Goal: Information Seeking & Learning: Compare options

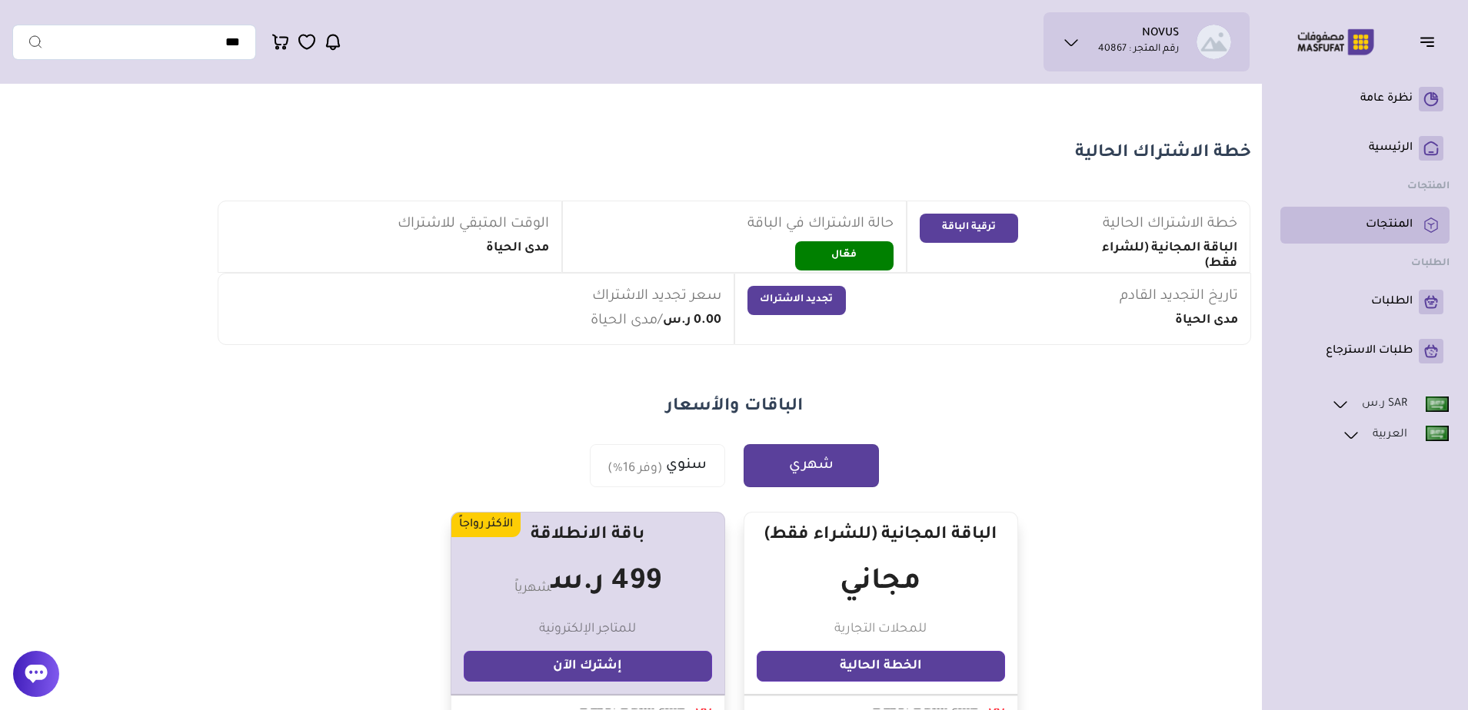
click at [1387, 226] on p "المنتجات" at bounding box center [1389, 225] width 47 height 15
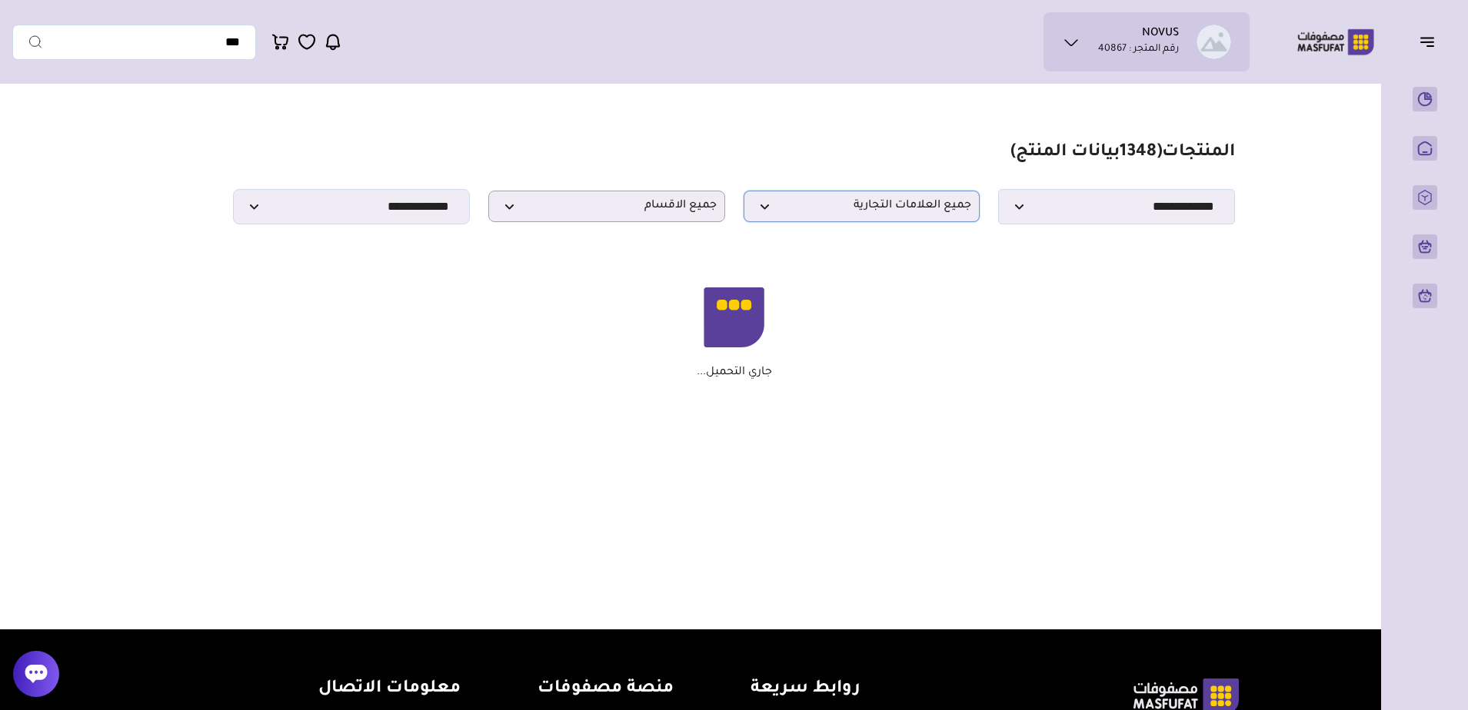
click at [774, 214] on span "جميع العلامات التجارية" at bounding box center [862, 206] width 220 height 15
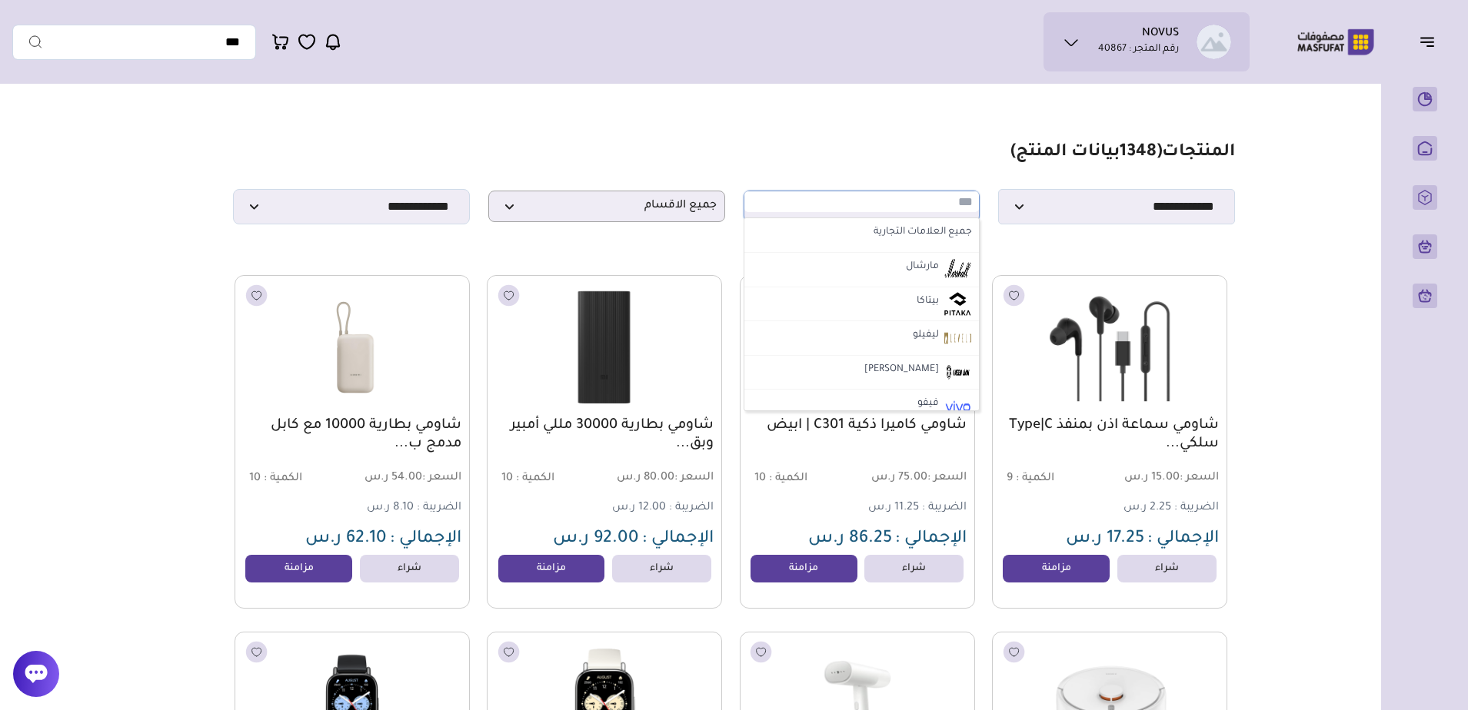
click at [777, 153] on section "**********" at bounding box center [733, 183] width 1001 height 82
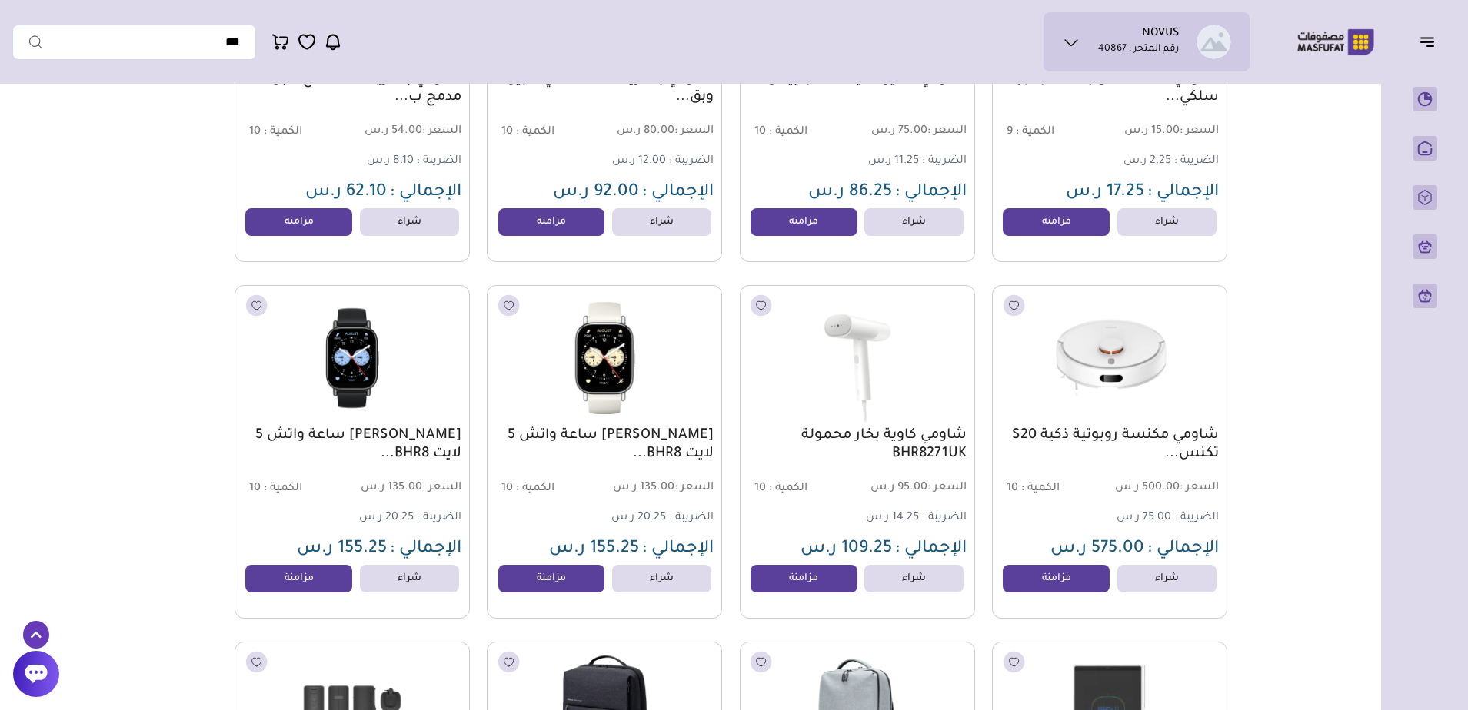
scroll to position [384, 0]
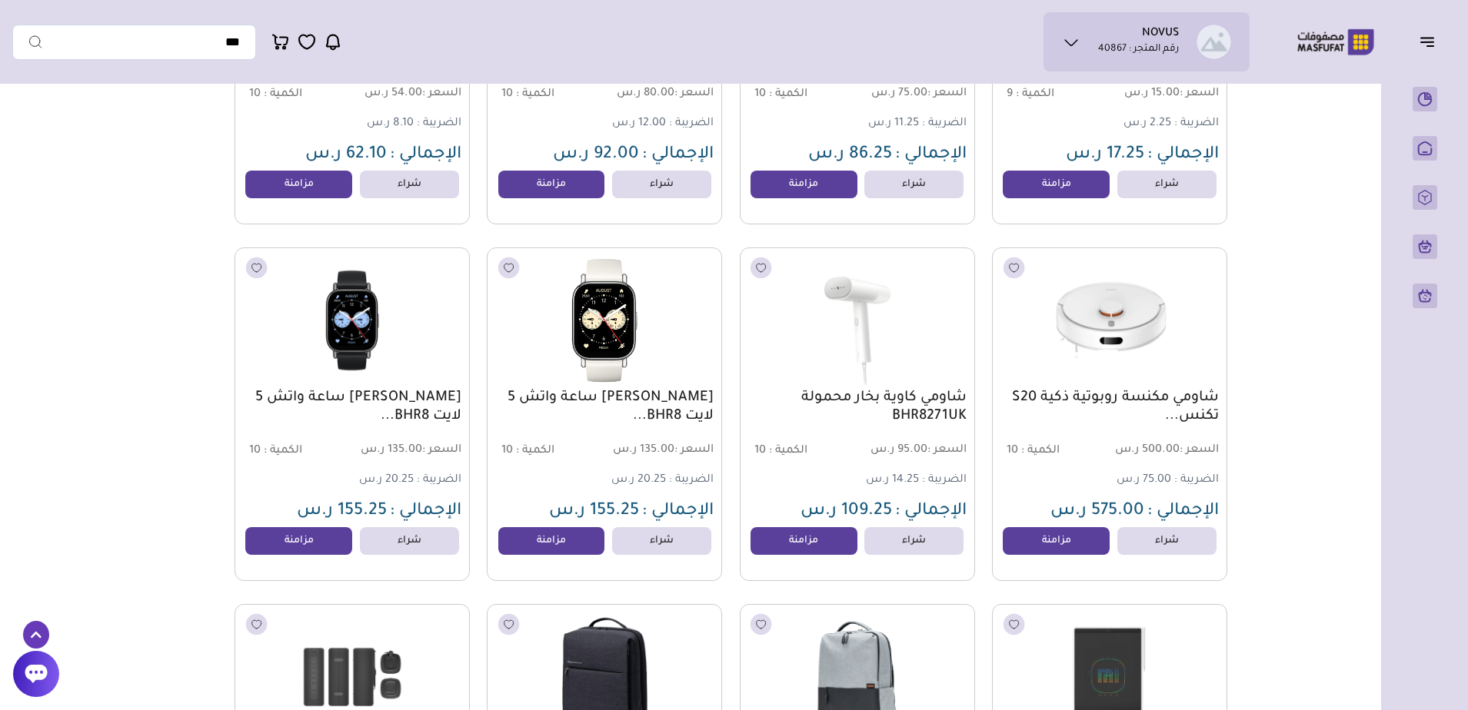
click at [607, 329] on img at bounding box center [604, 320] width 238 height 142
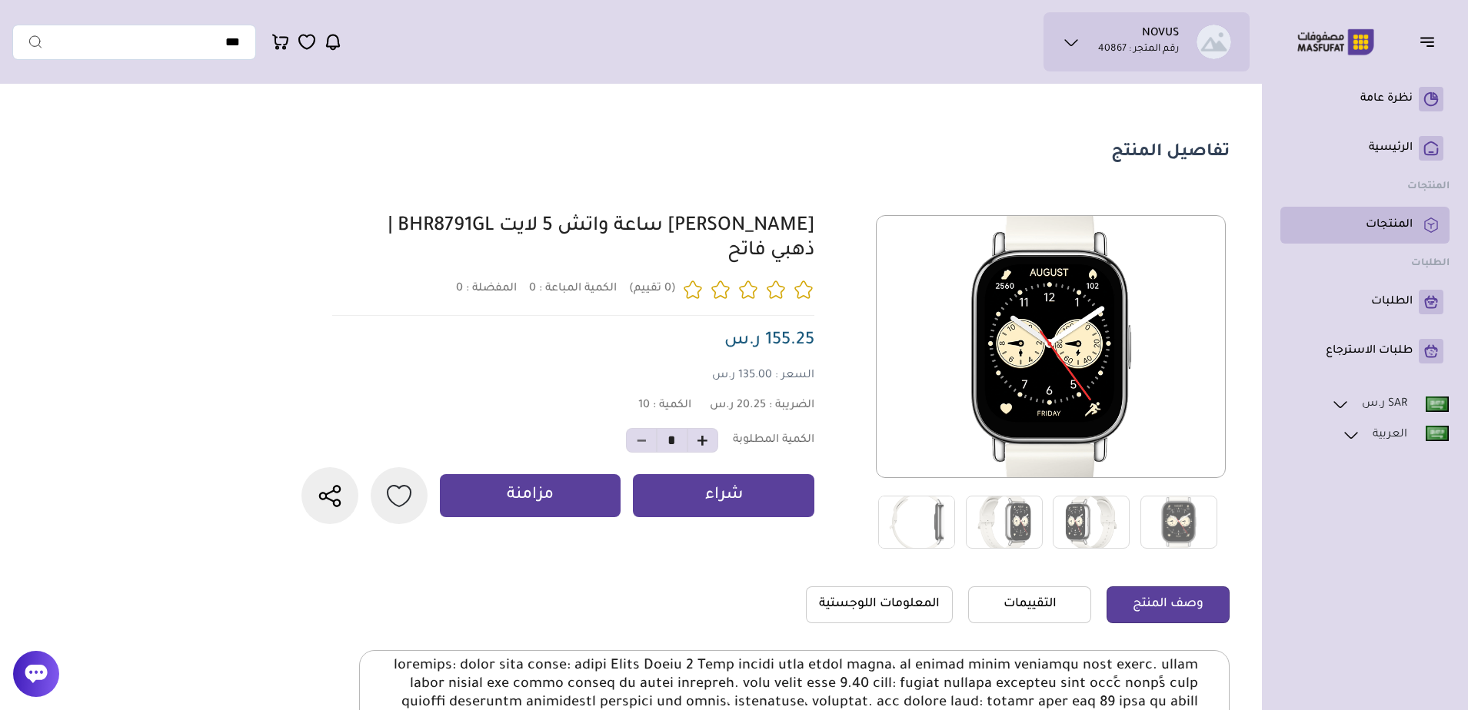
click at [1392, 226] on p "المنتجات" at bounding box center [1389, 225] width 47 height 15
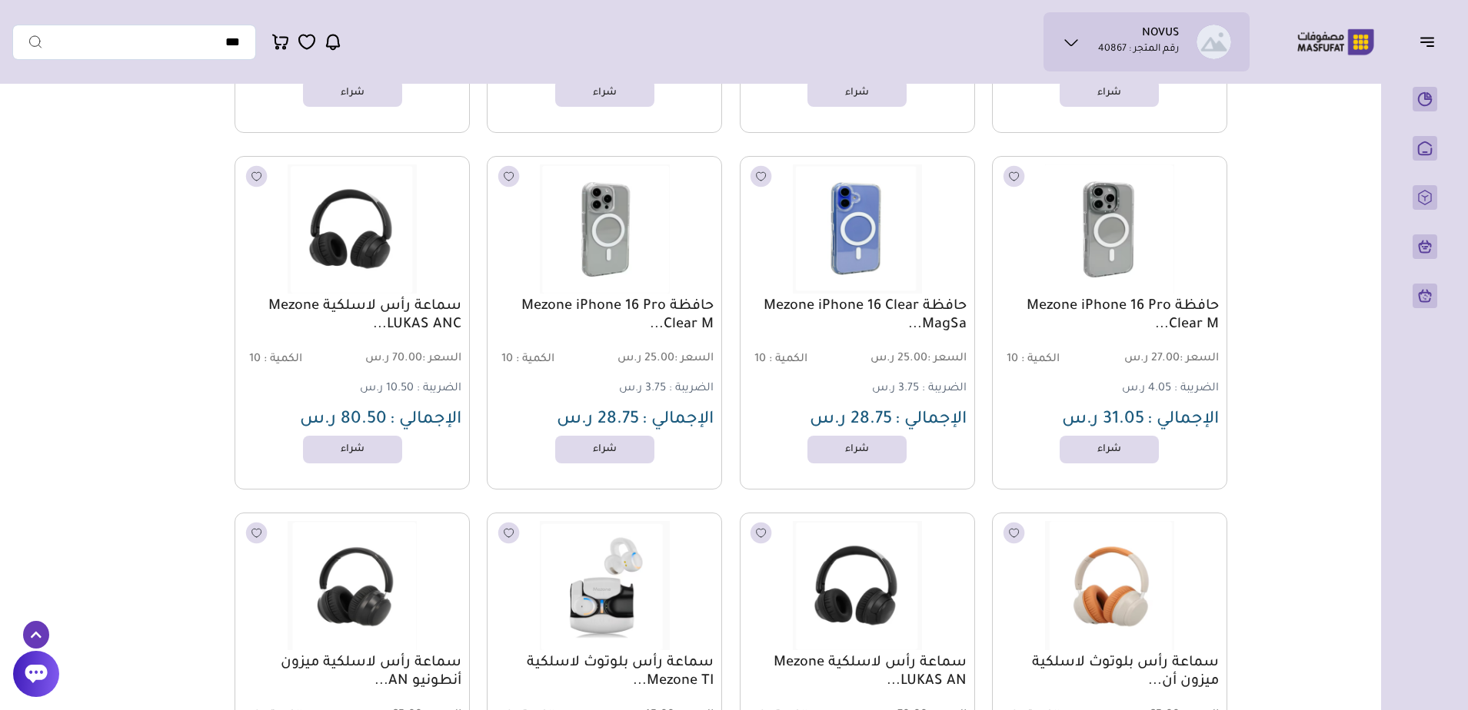
scroll to position [22221, 0]
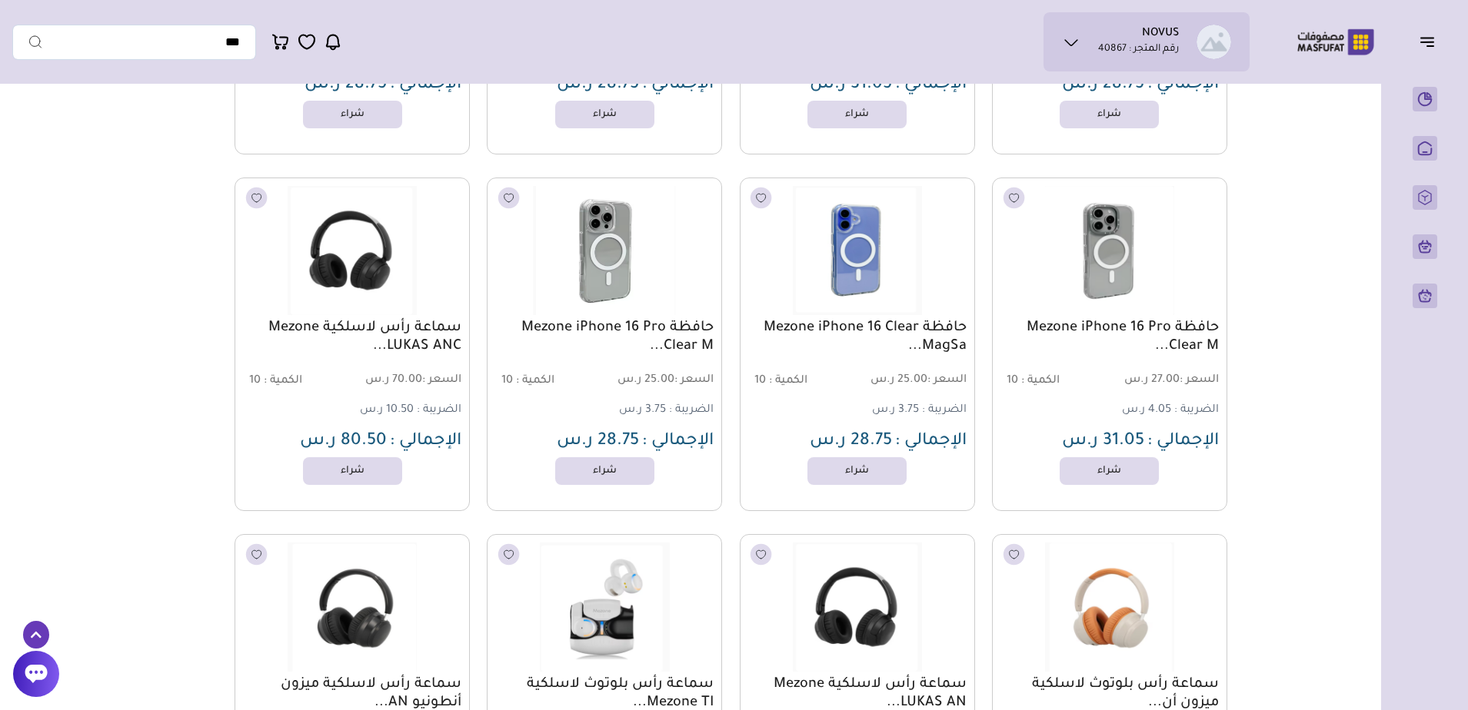
click at [606, 274] on img at bounding box center [604, 250] width 238 height 142
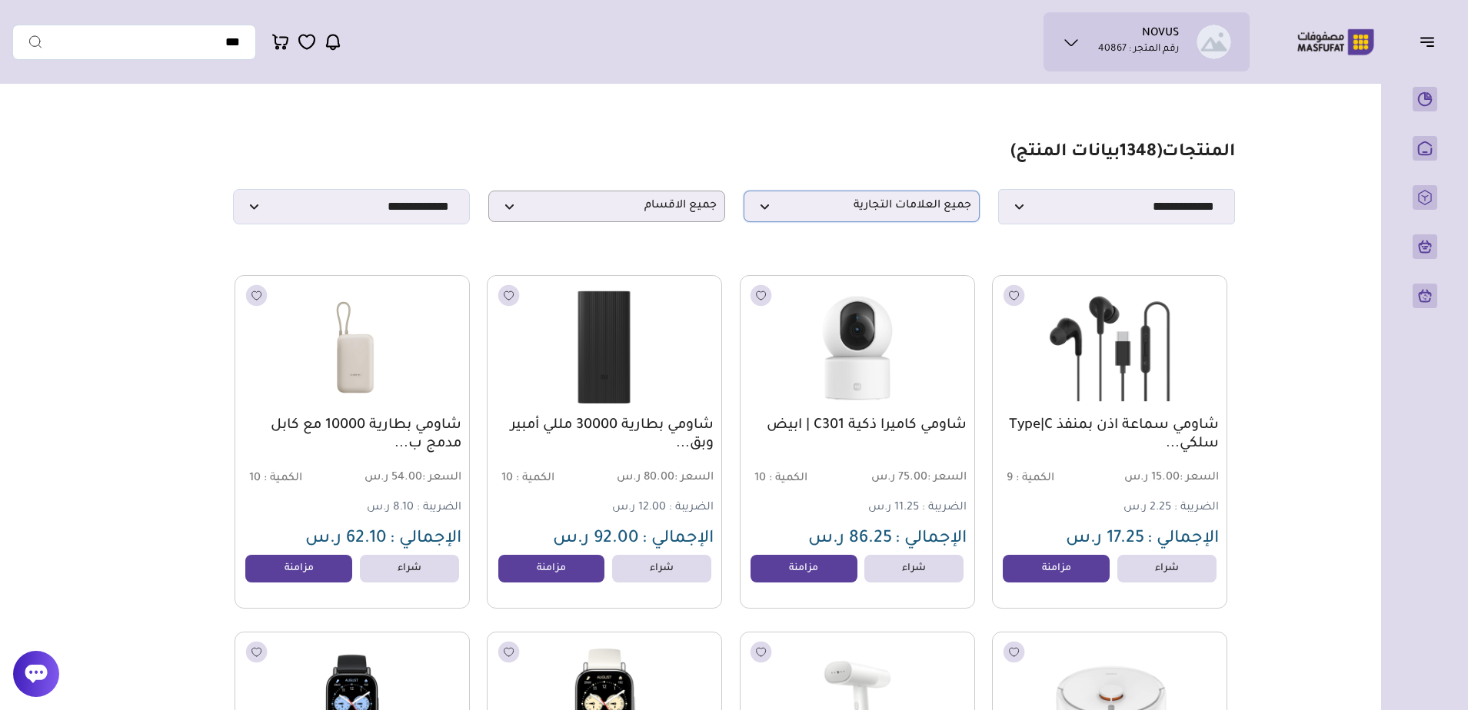
click at [859, 221] on p "جميع العلامات التجارية" at bounding box center [862, 207] width 237 height 32
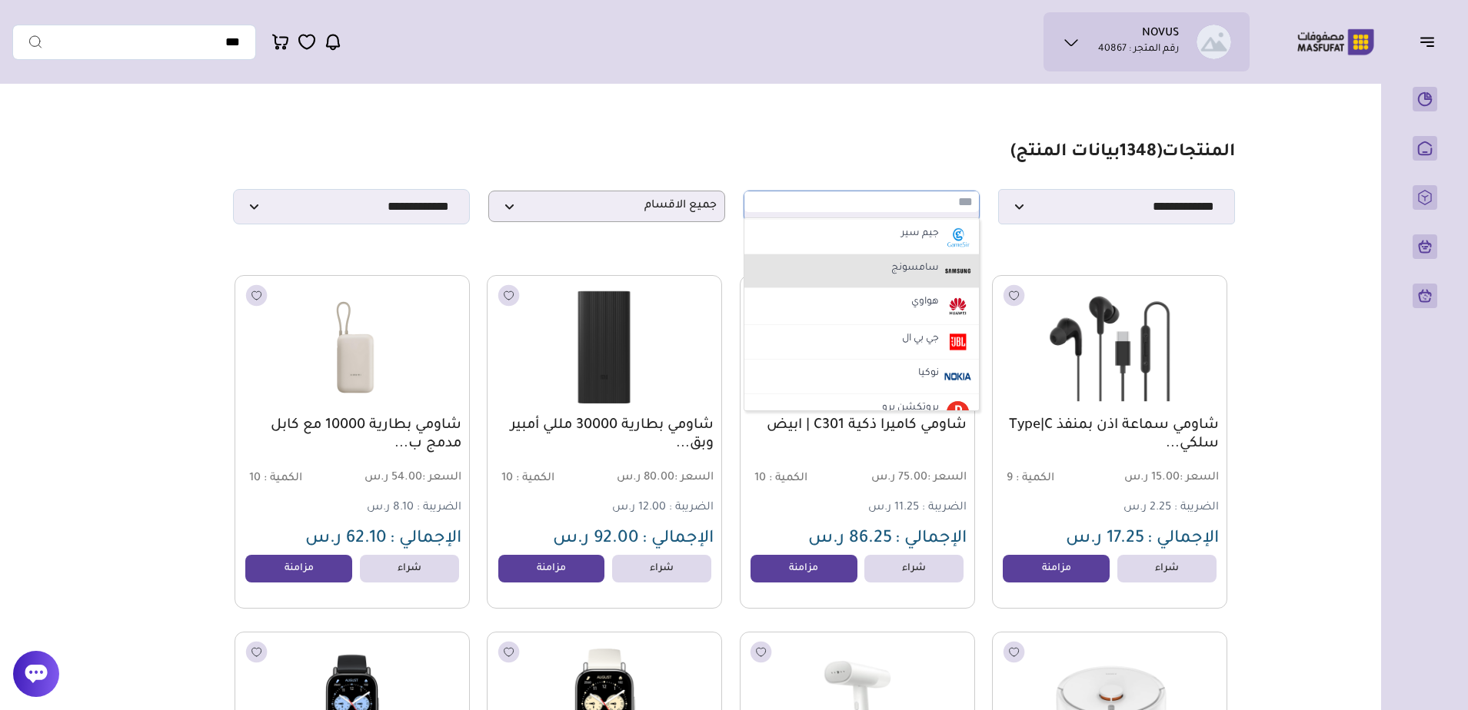
scroll to position [384, 0]
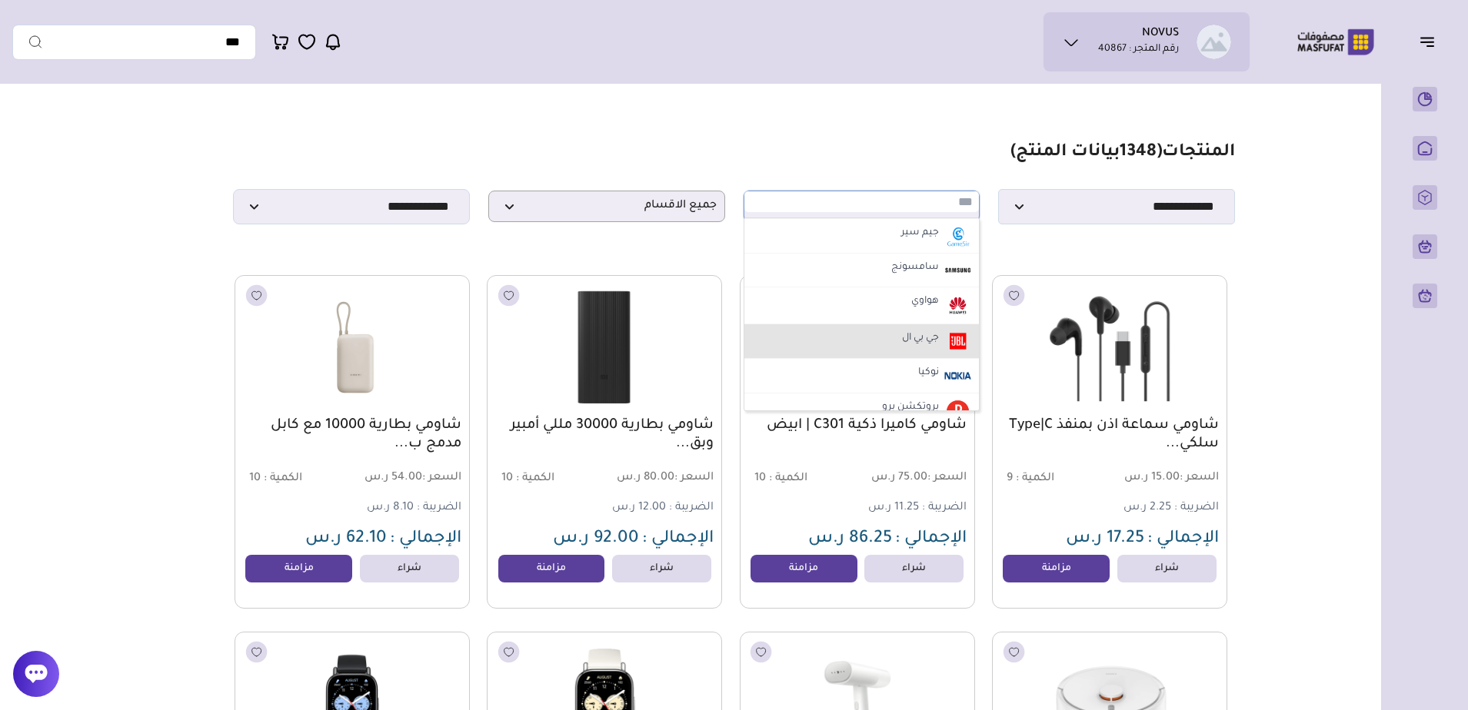
click at [901, 340] on label "جي بي ال" at bounding box center [921, 339] width 42 height 20
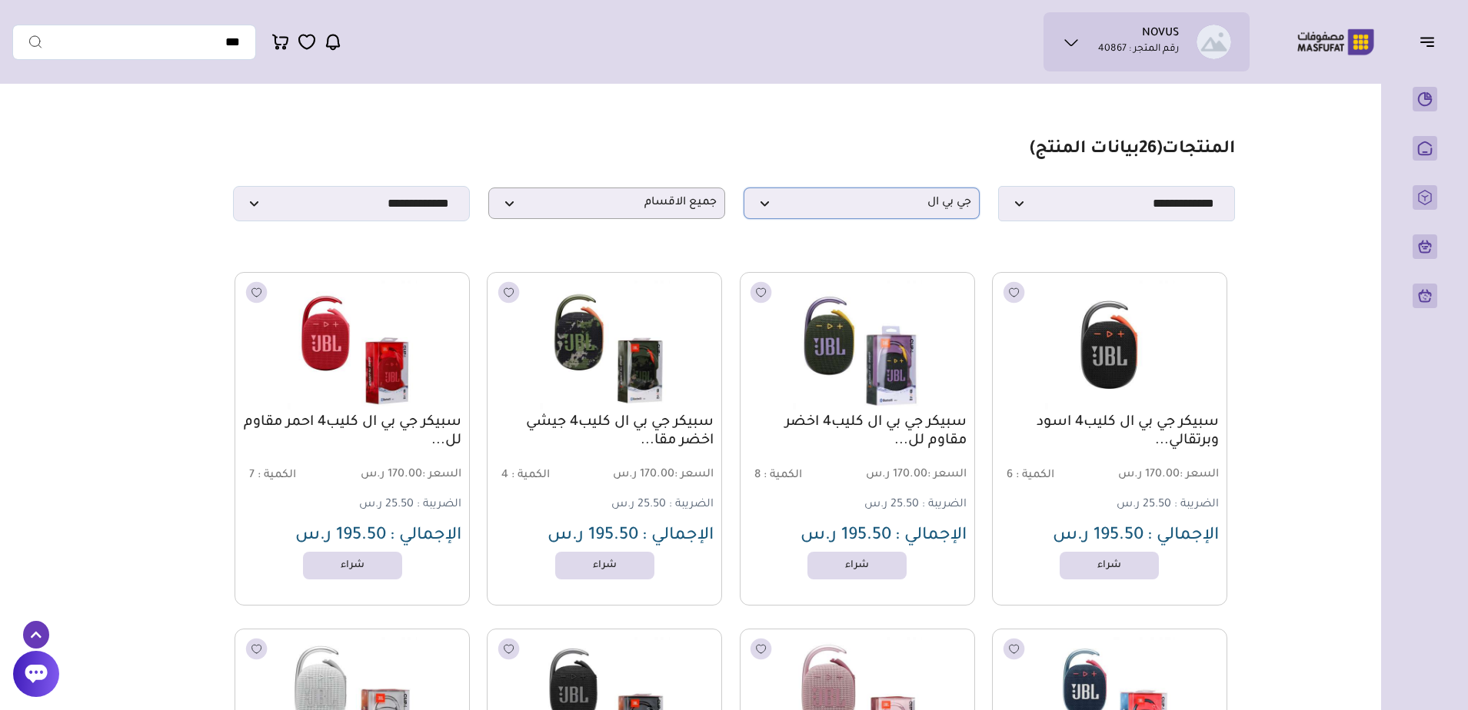
scroll to position [0, 0]
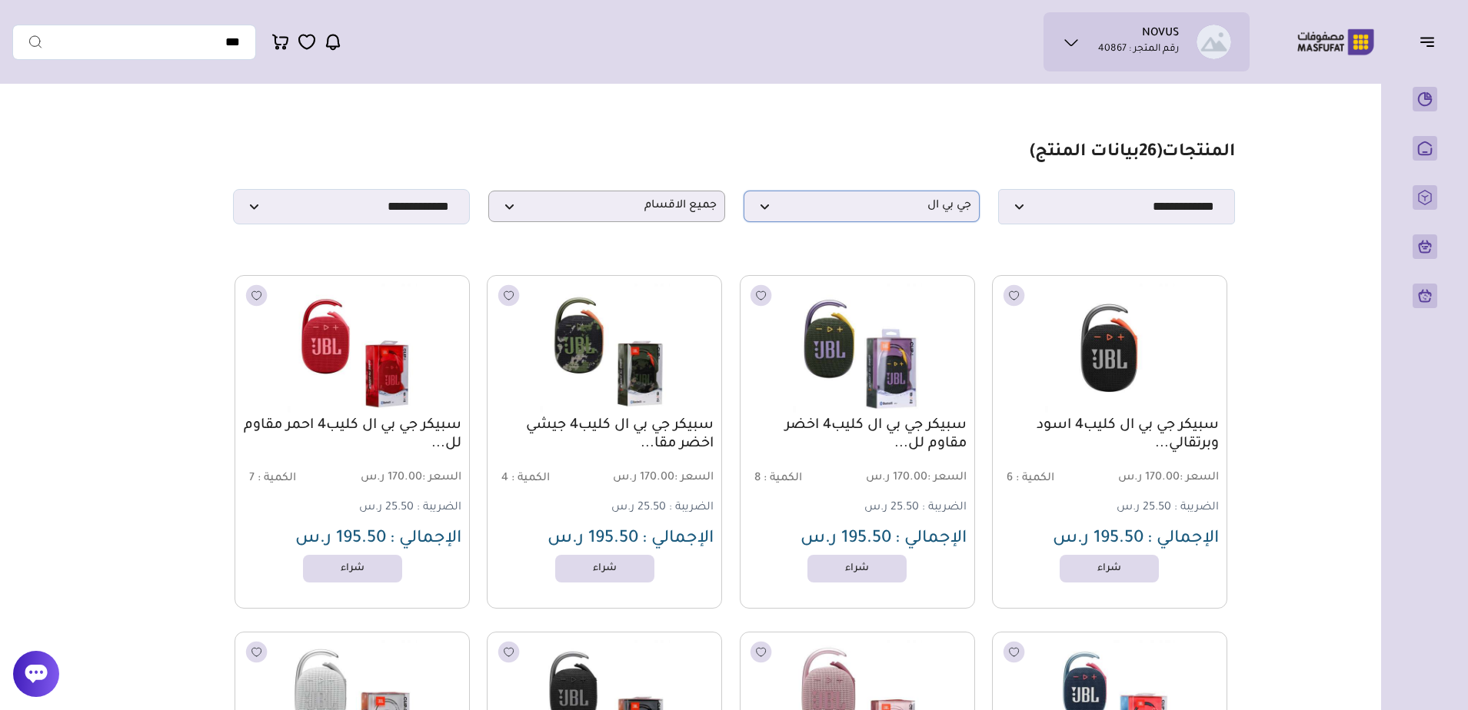
click at [822, 199] on p "جي بي ال" at bounding box center [862, 207] width 237 height 32
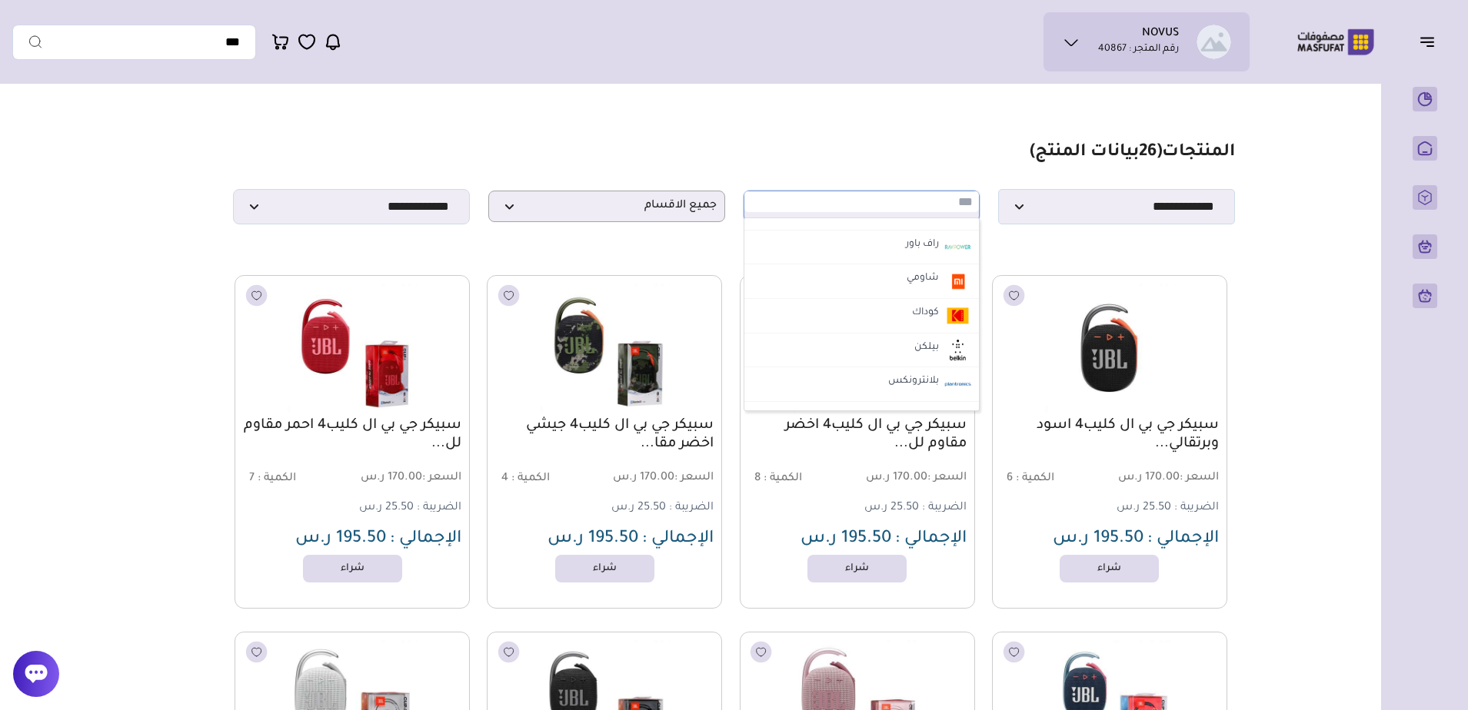
scroll to position [692, 0]
click at [898, 280] on li "شاومي" at bounding box center [861, 279] width 235 height 35
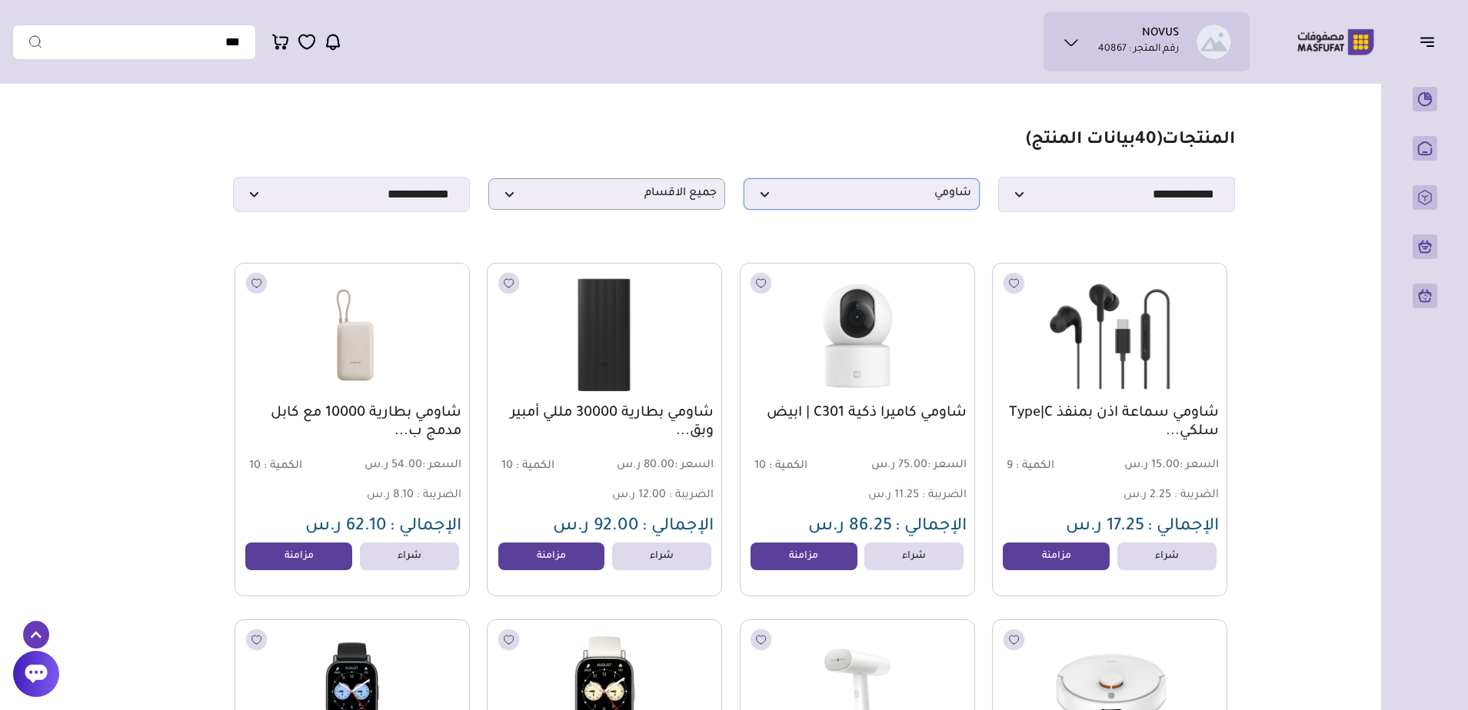
scroll to position [0, 0]
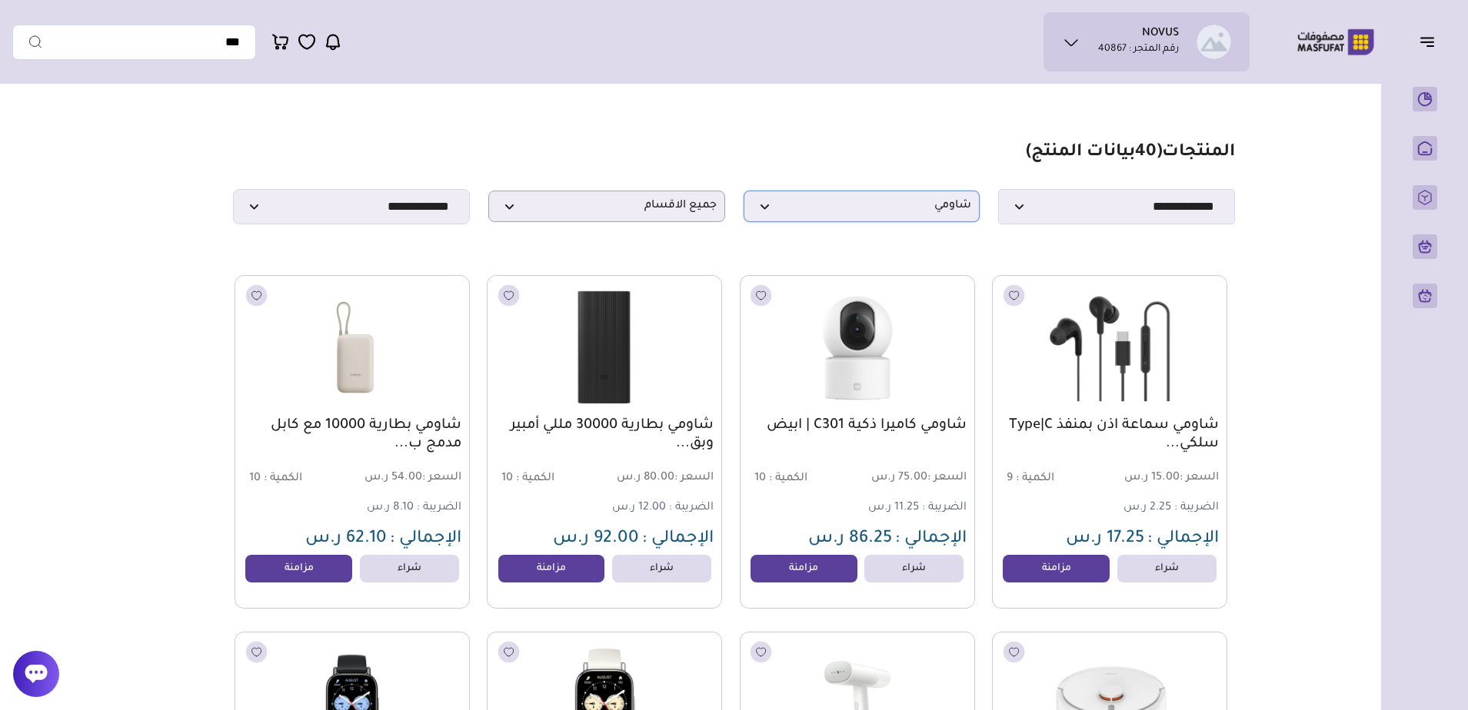
click at [850, 212] on span "شاومي" at bounding box center [862, 206] width 220 height 15
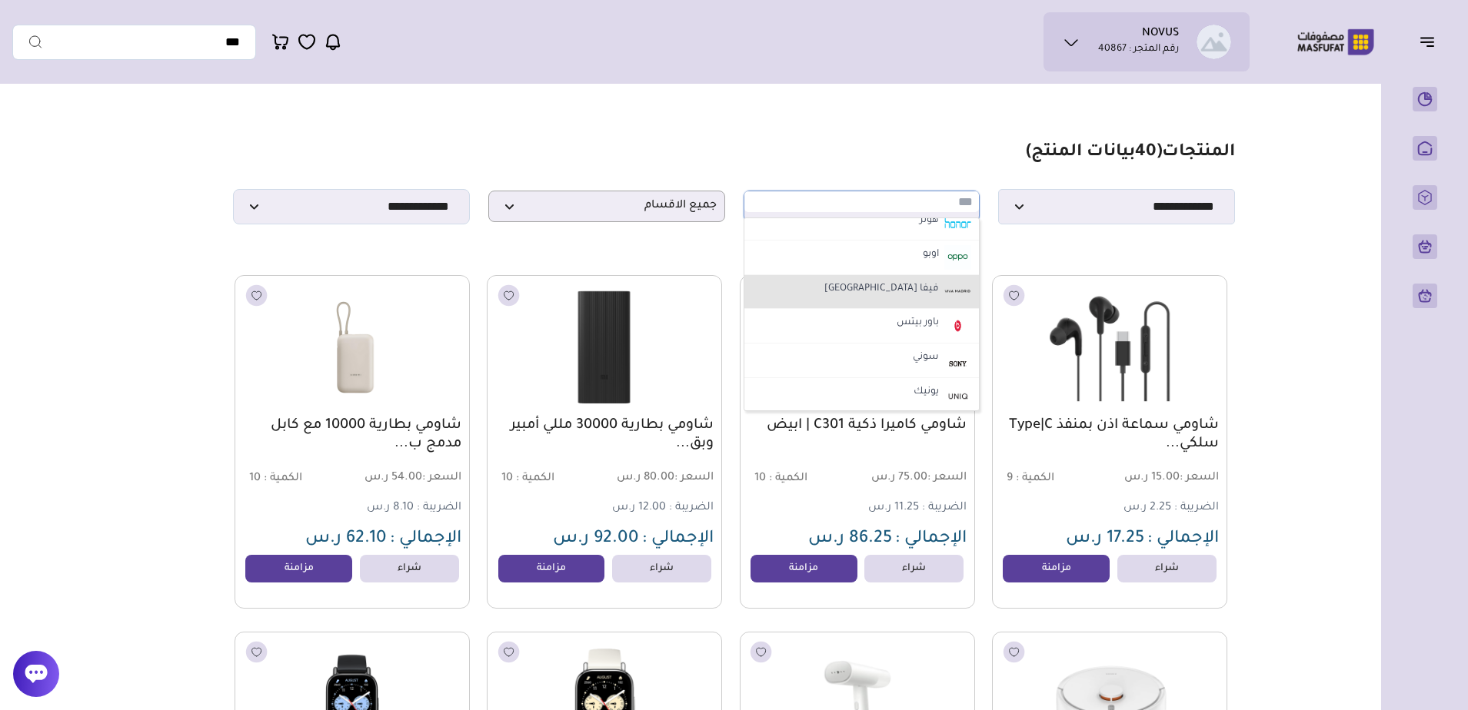
scroll to position [923, 0]
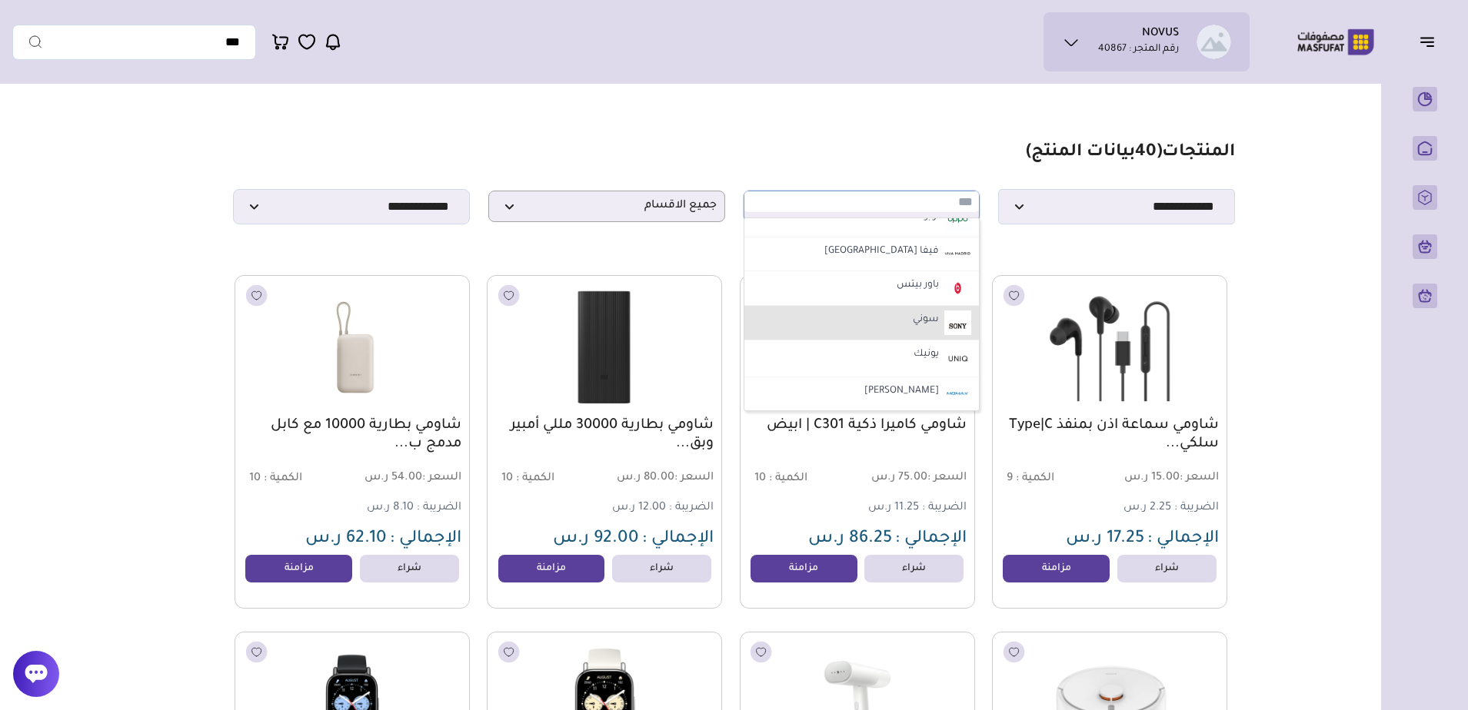
click at [852, 326] on li "سوني" at bounding box center [861, 323] width 235 height 35
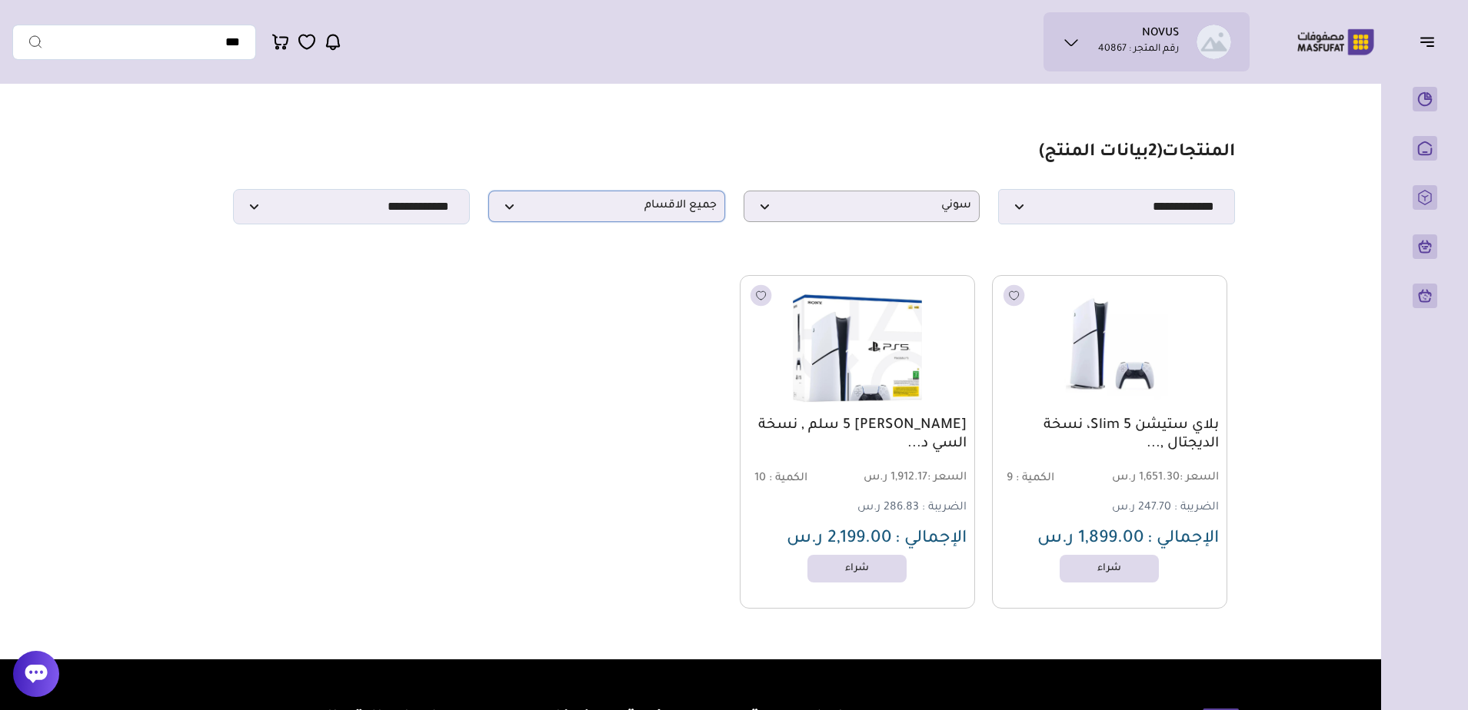
click at [571, 214] on span "جميع الاقسام" at bounding box center [607, 206] width 220 height 15
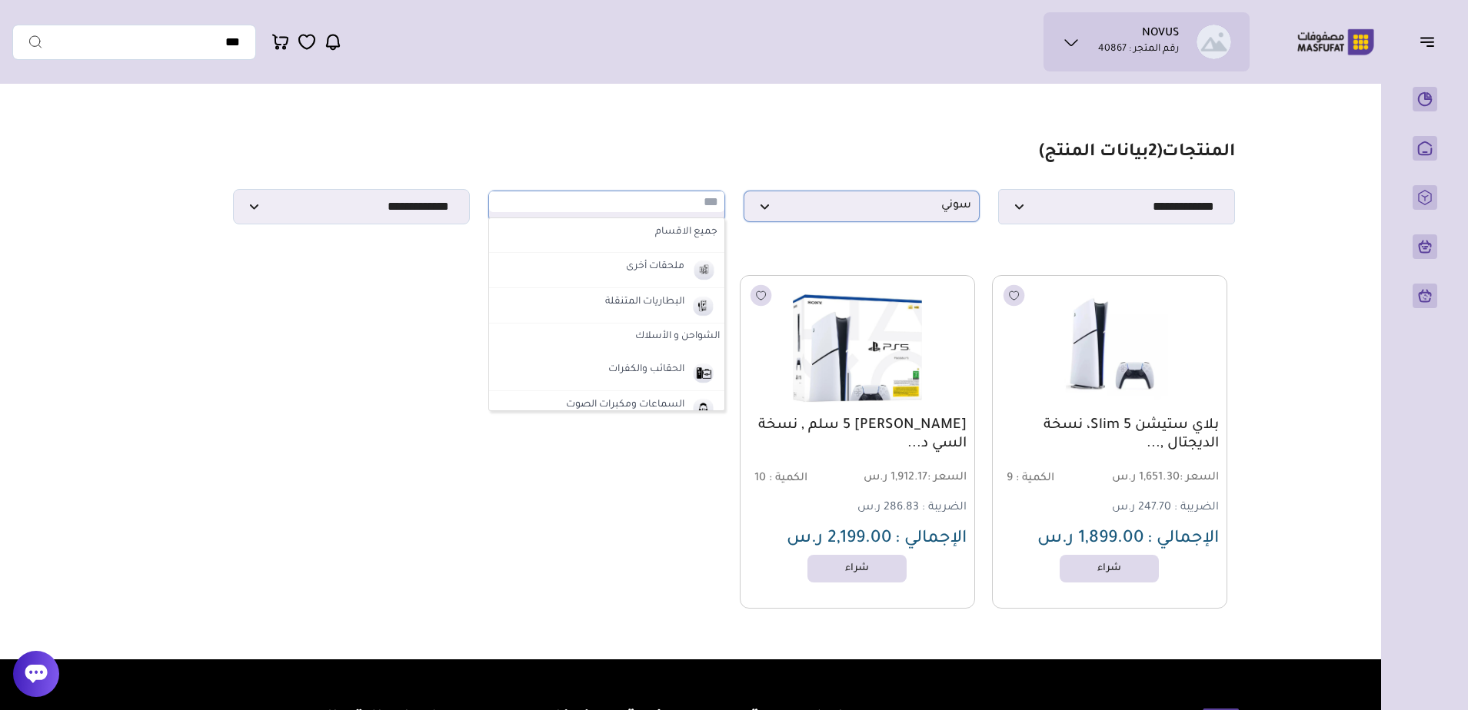
click at [828, 221] on p "سوني" at bounding box center [862, 207] width 237 height 32
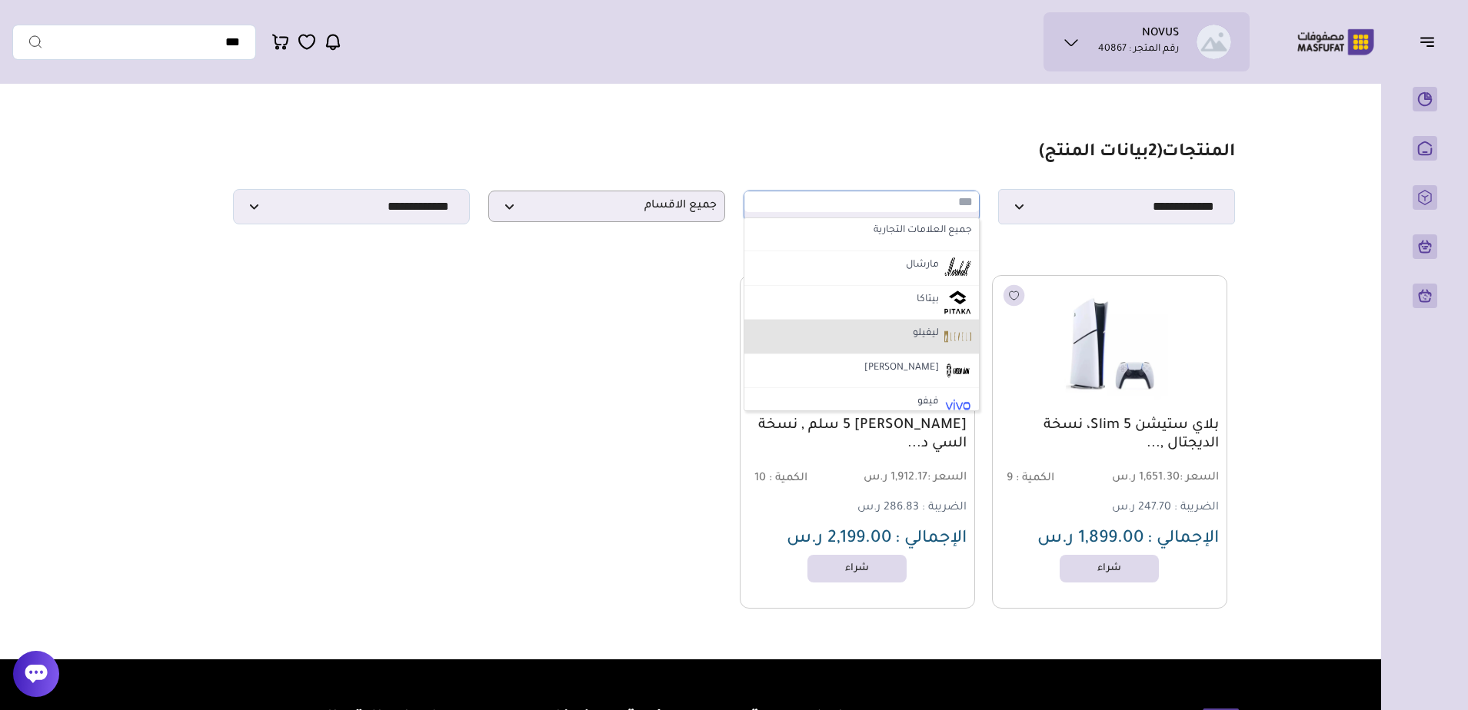
scroll to position [0, 0]
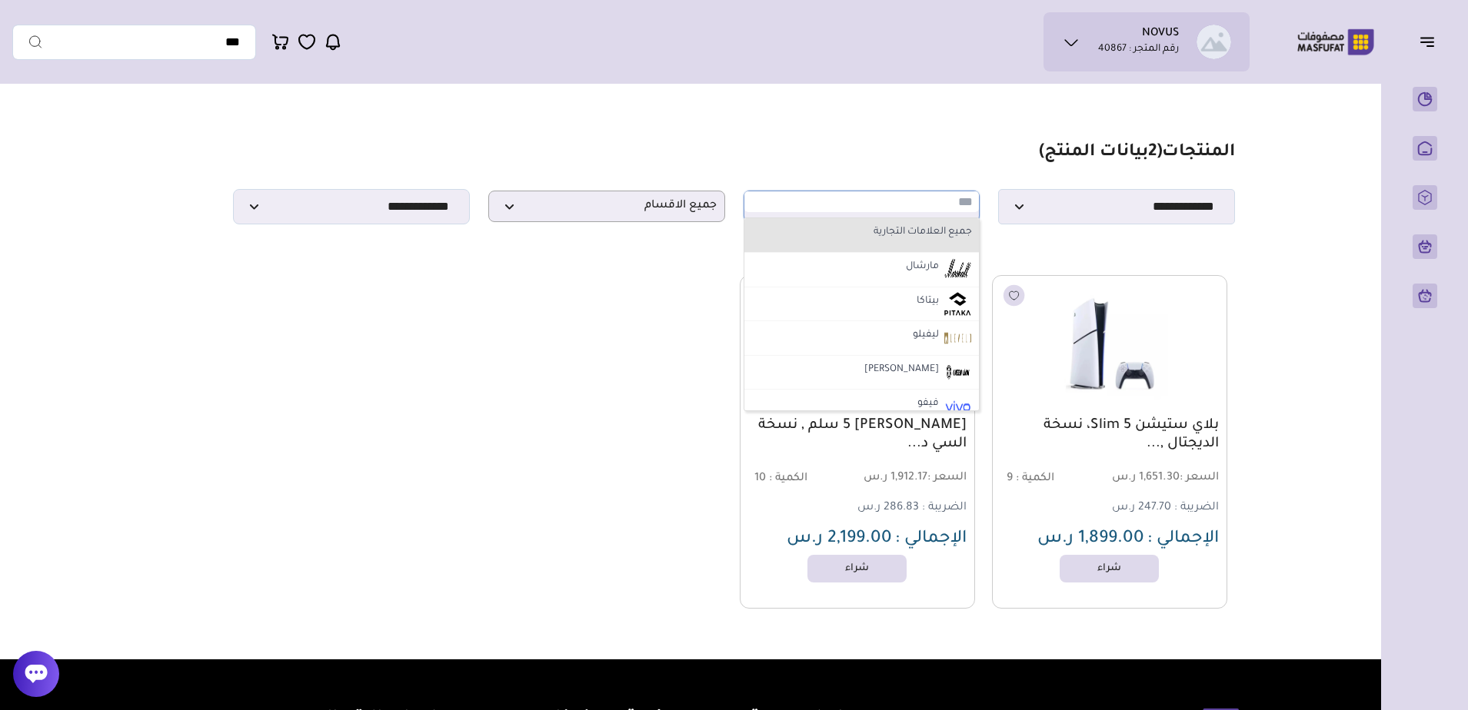
click at [894, 238] on label "جميع العلامات التجارية" at bounding box center [862, 233] width 226 height 20
select select "*"
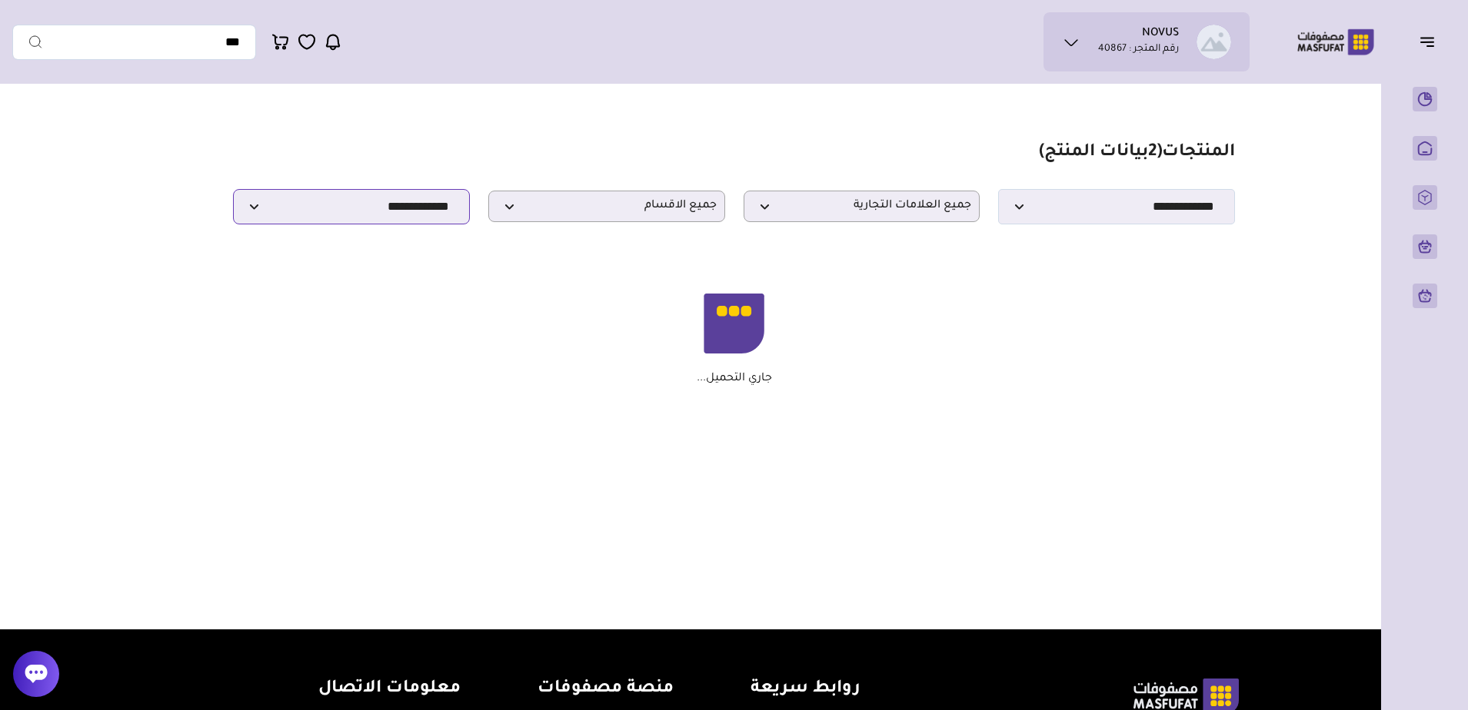
click at [371, 219] on select "**********" at bounding box center [351, 206] width 237 height 35
click at [571, 214] on span "جميع الاقسام" at bounding box center [607, 206] width 220 height 15
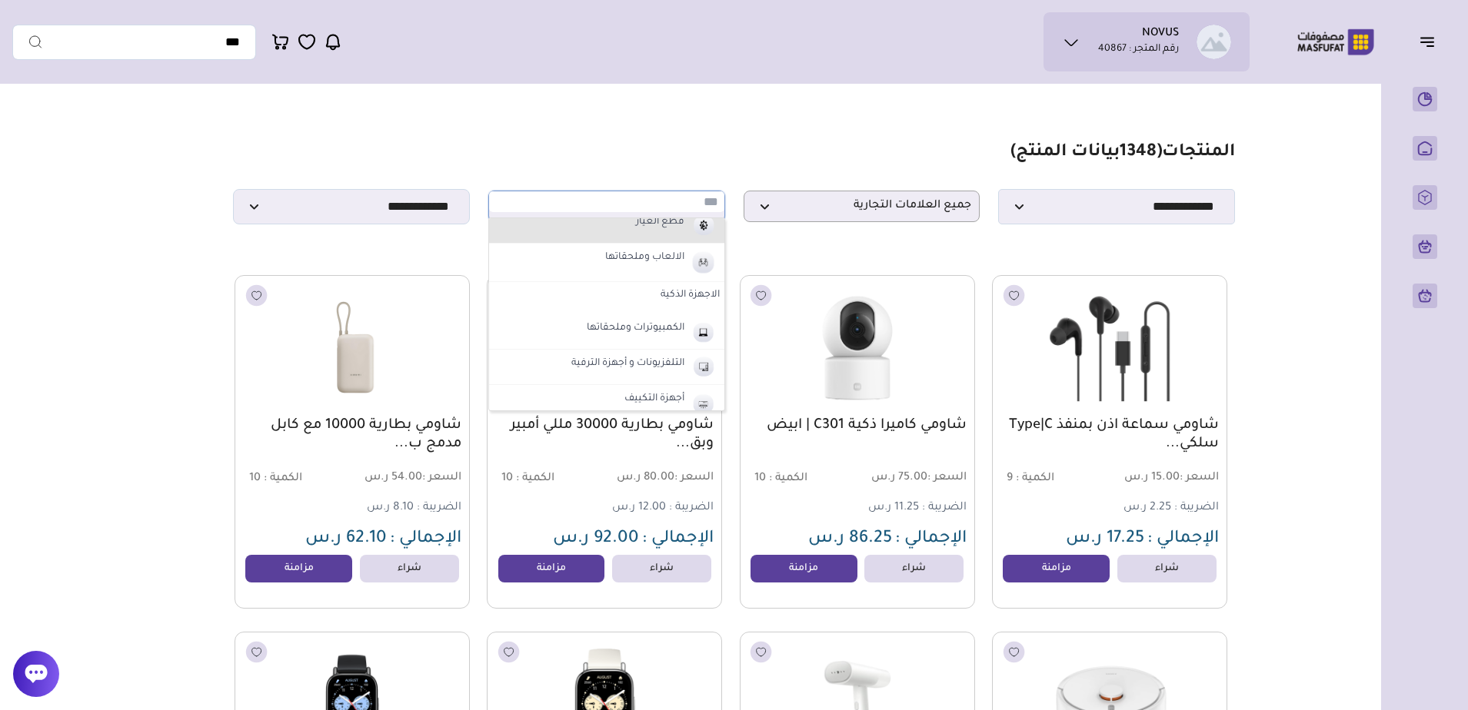
scroll to position [615, 0]
click at [591, 258] on label "الكمبيوترات وملحقاتها" at bounding box center [635, 252] width 102 height 20
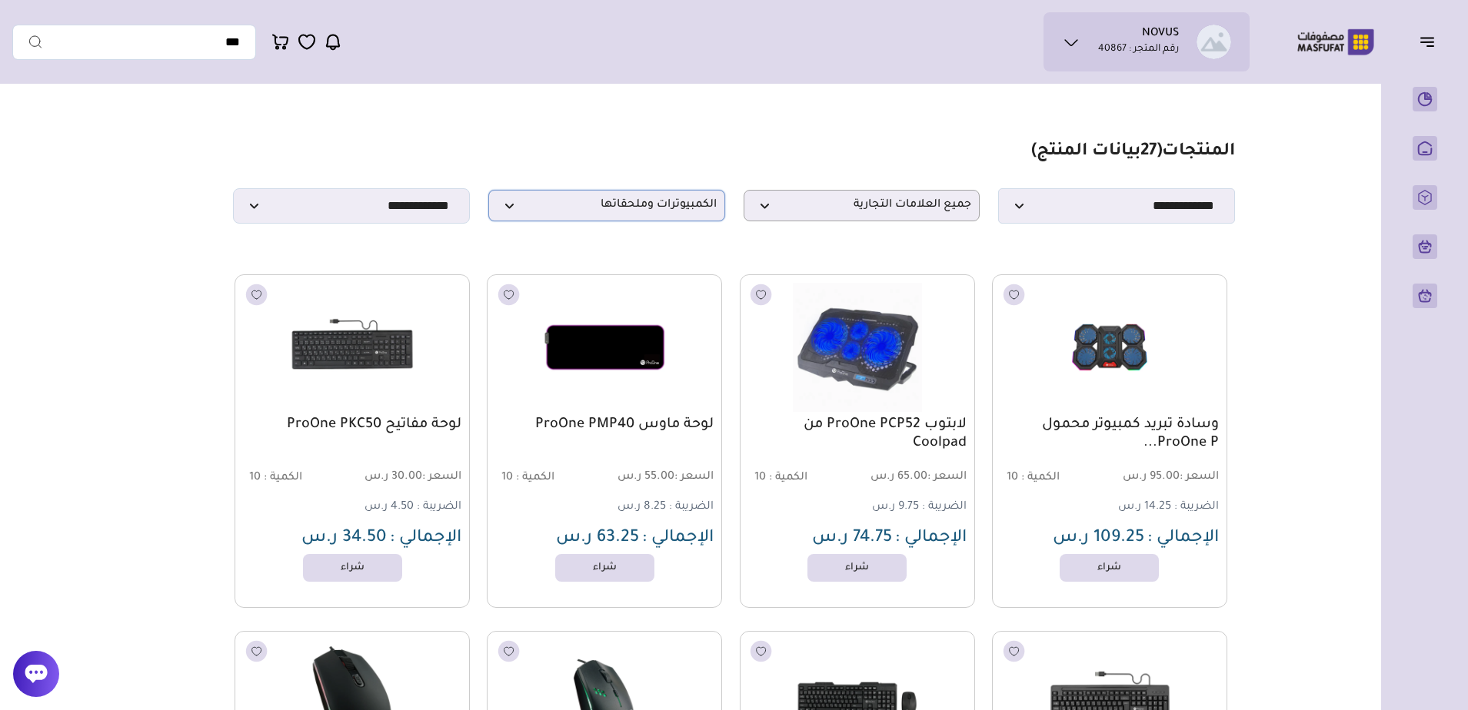
scroll to position [0, 0]
click at [667, 204] on span "الكمبيوترات وملحقاتها" at bounding box center [607, 206] width 220 height 15
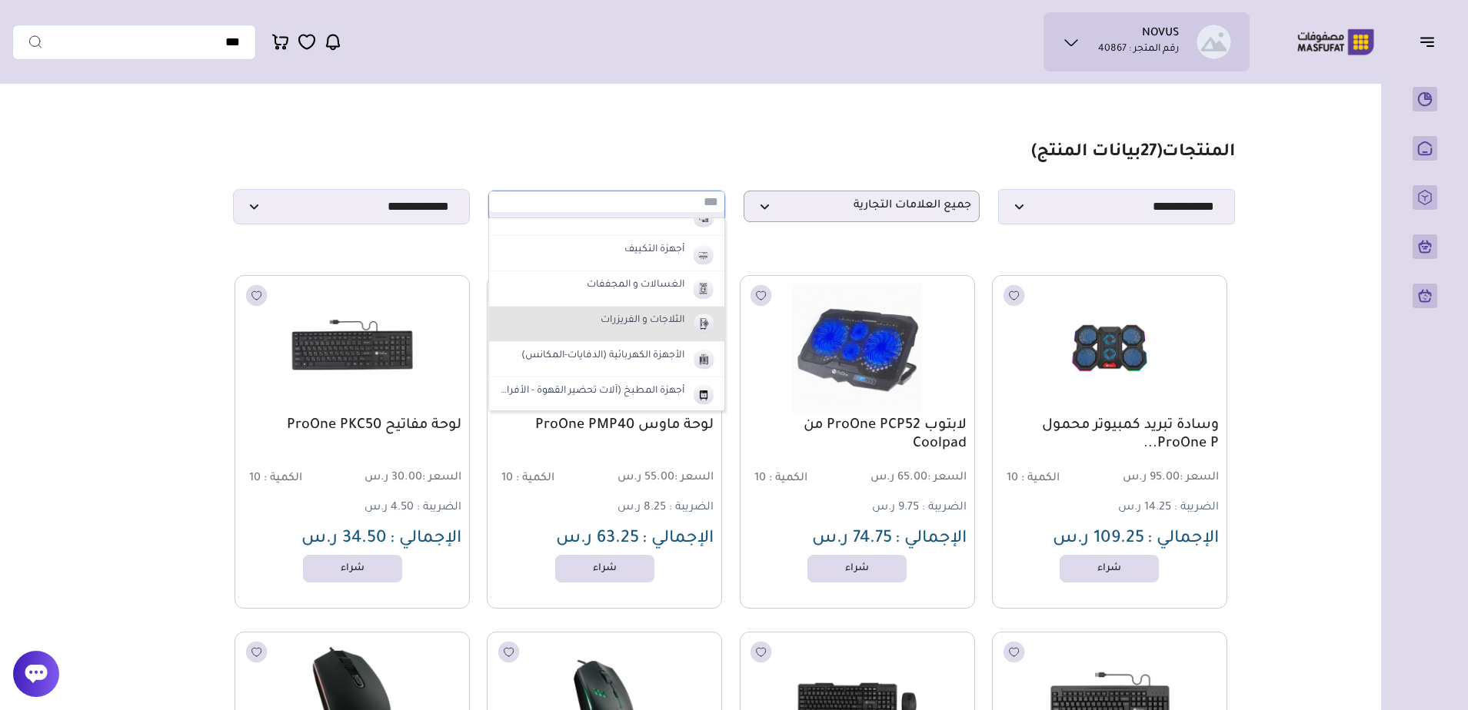
scroll to position [689, 0]
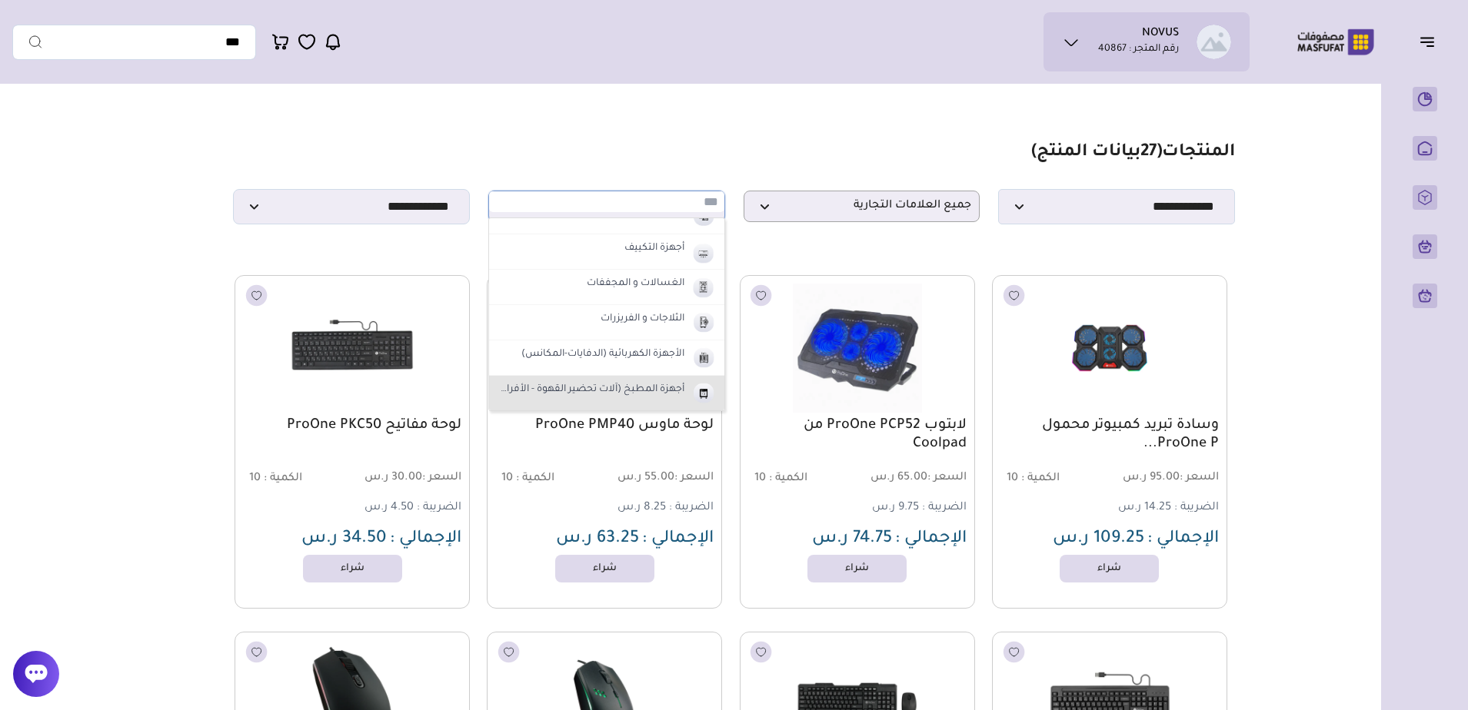
click at [620, 394] on label "أجهزة المطبخ (آلات تحضير القهوة - الأفران)" at bounding box center [590, 391] width 193 height 20
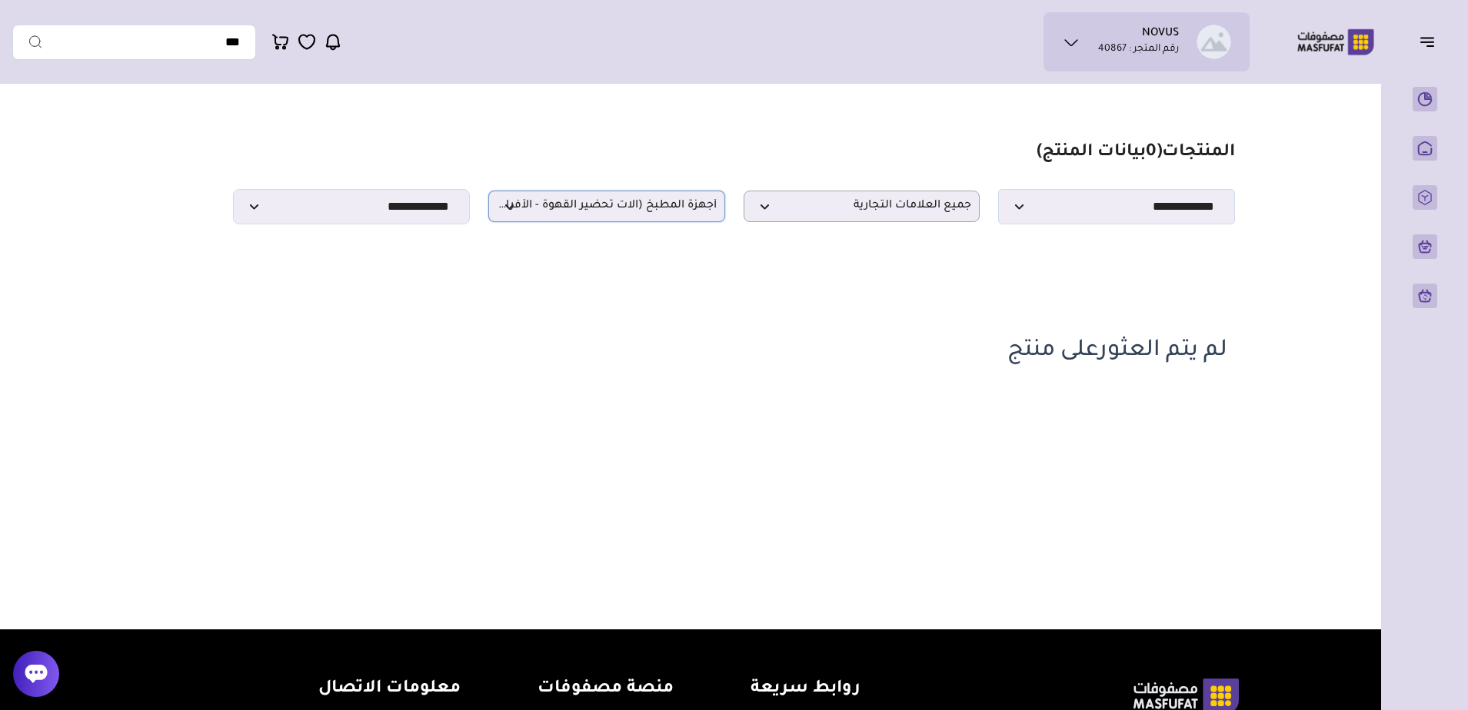
click at [575, 222] on p "أجهزة المطبخ (آلات تحضير القهوة - الأفران)" at bounding box center [606, 207] width 237 height 32
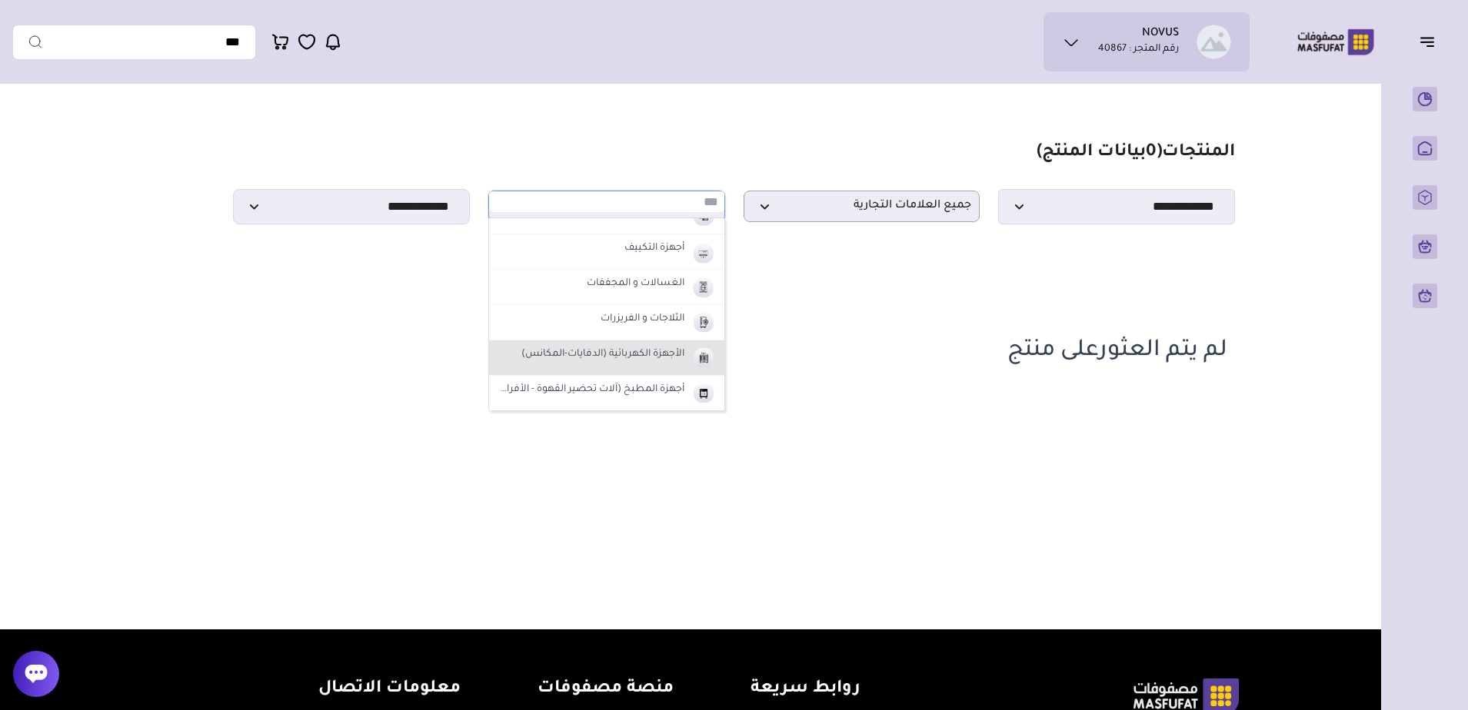
click at [583, 358] on label "الأجهزة الكهربائية (الدفايات-المكانس)" at bounding box center [603, 355] width 168 height 20
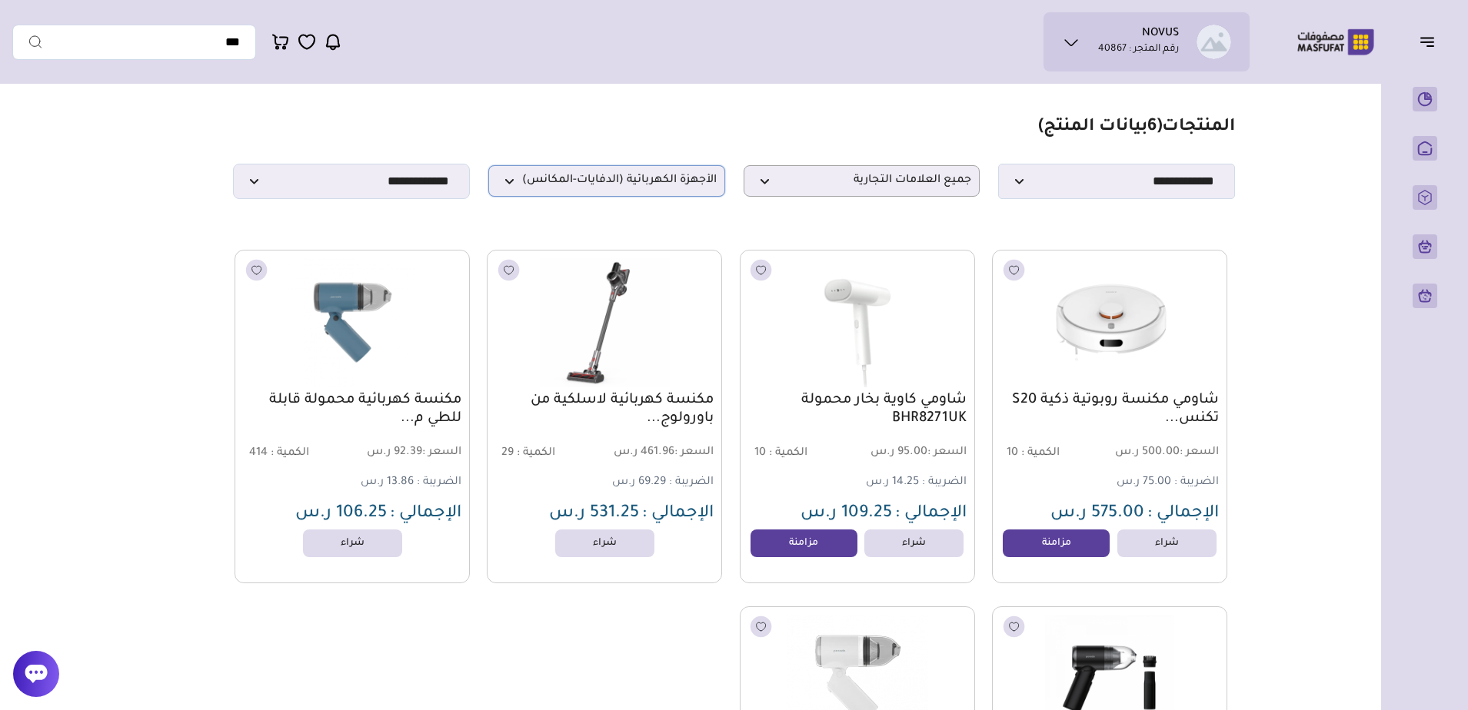
scroll to position [0, 0]
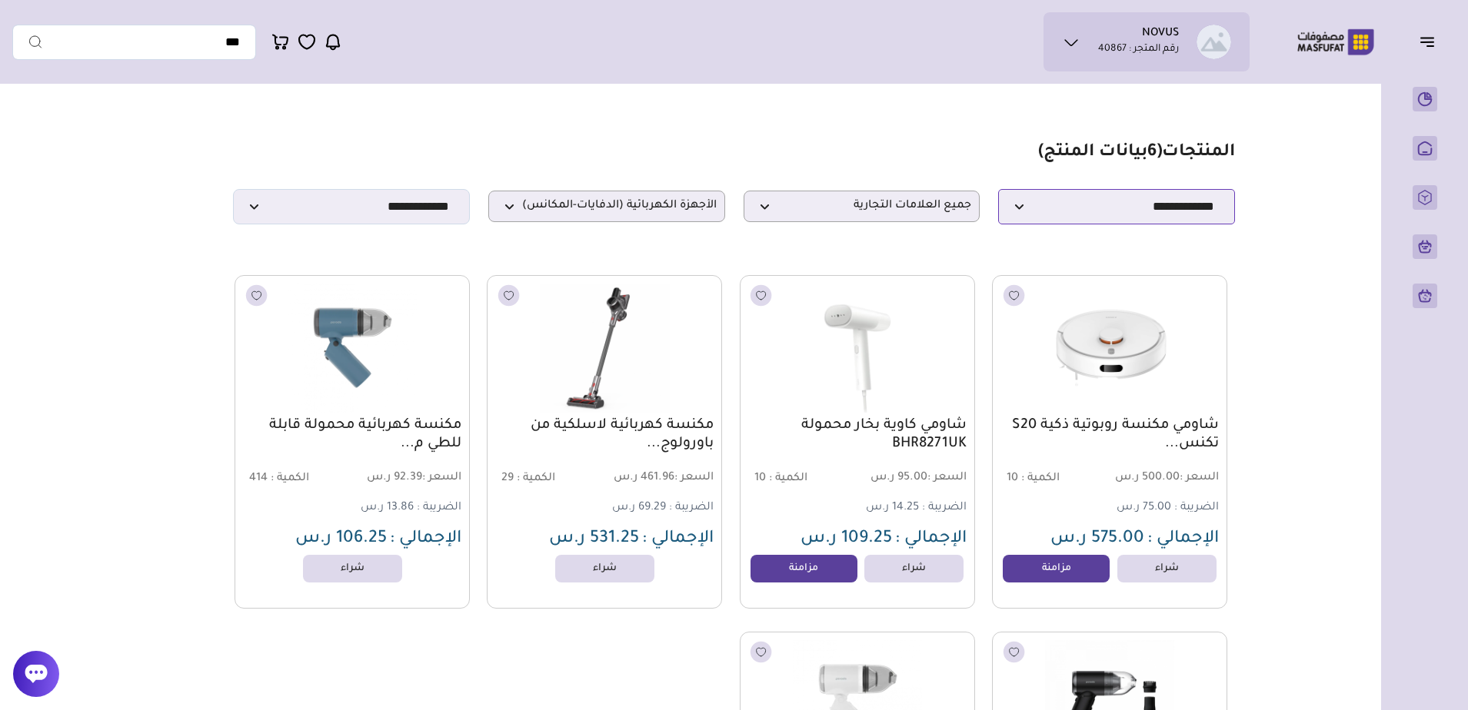
click at [1123, 215] on select "**********" at bounding box center [1116, 206] width 237 height 35
click at [1074, 211] on select "**********" at bounding box center [1116, 206] width 237 height 35
click at [641, 201] on p "الأجهزة الكهربائية (الدفايات-المكانس)" at bounding box center [606, 207] width 237 height 32
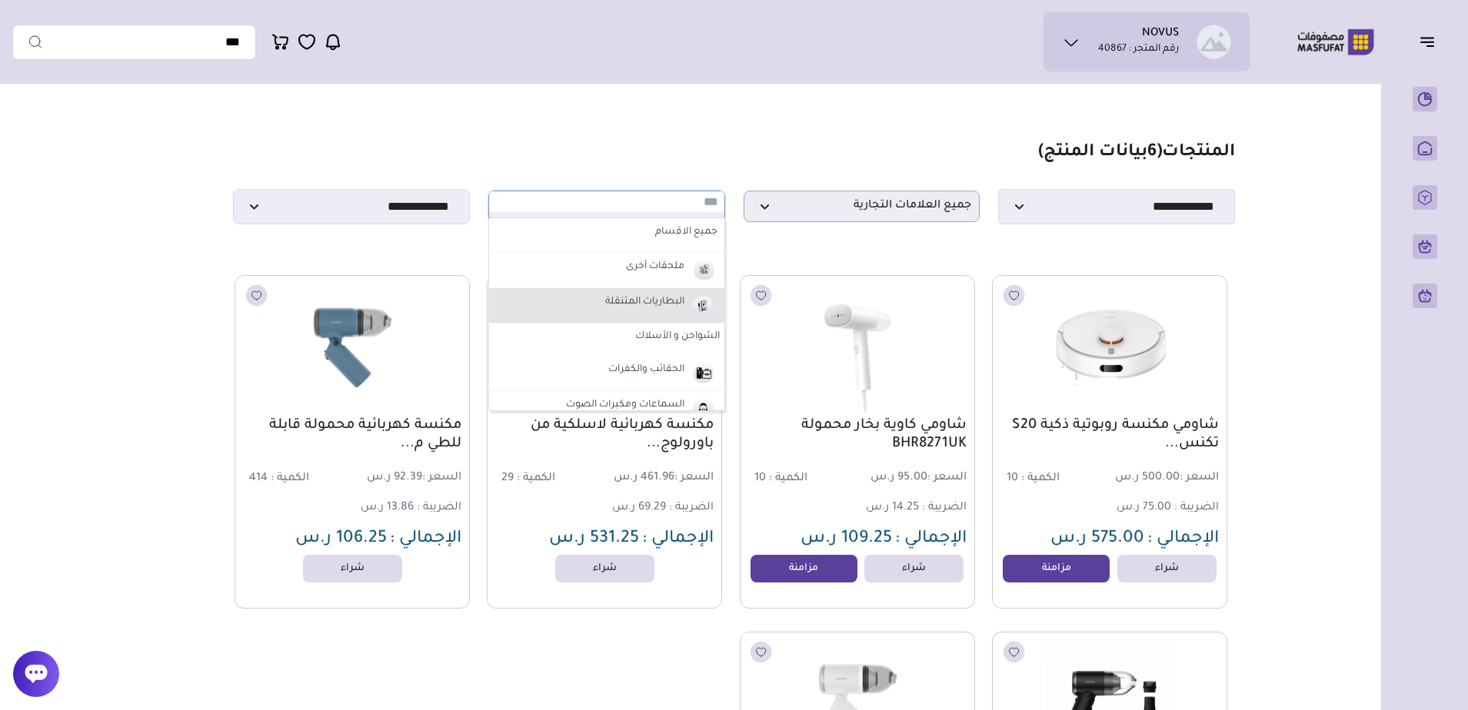
click at [603, 312] on label "البطاريات المتنقلة" at bounding box center [645, 303] width 84 height 20
select select "*"
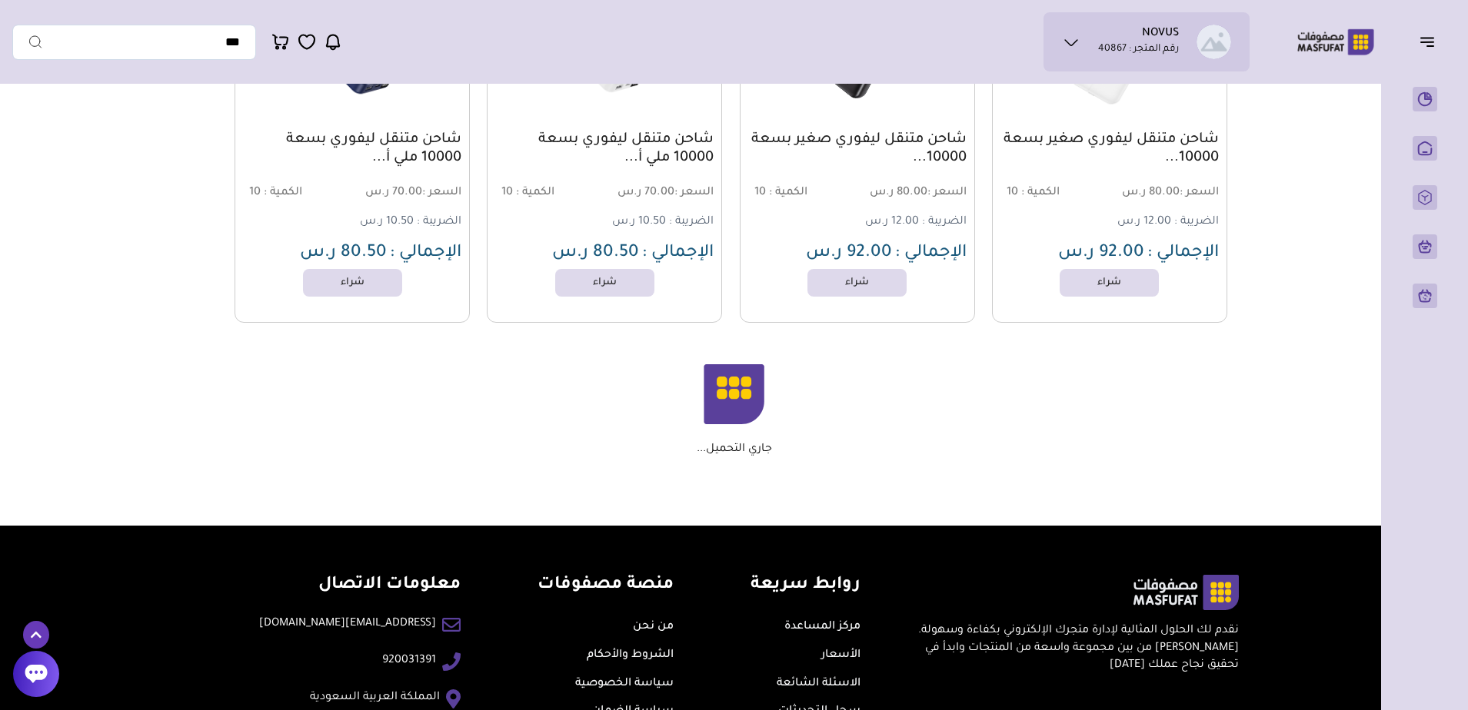
scroll to position [1768, 0]
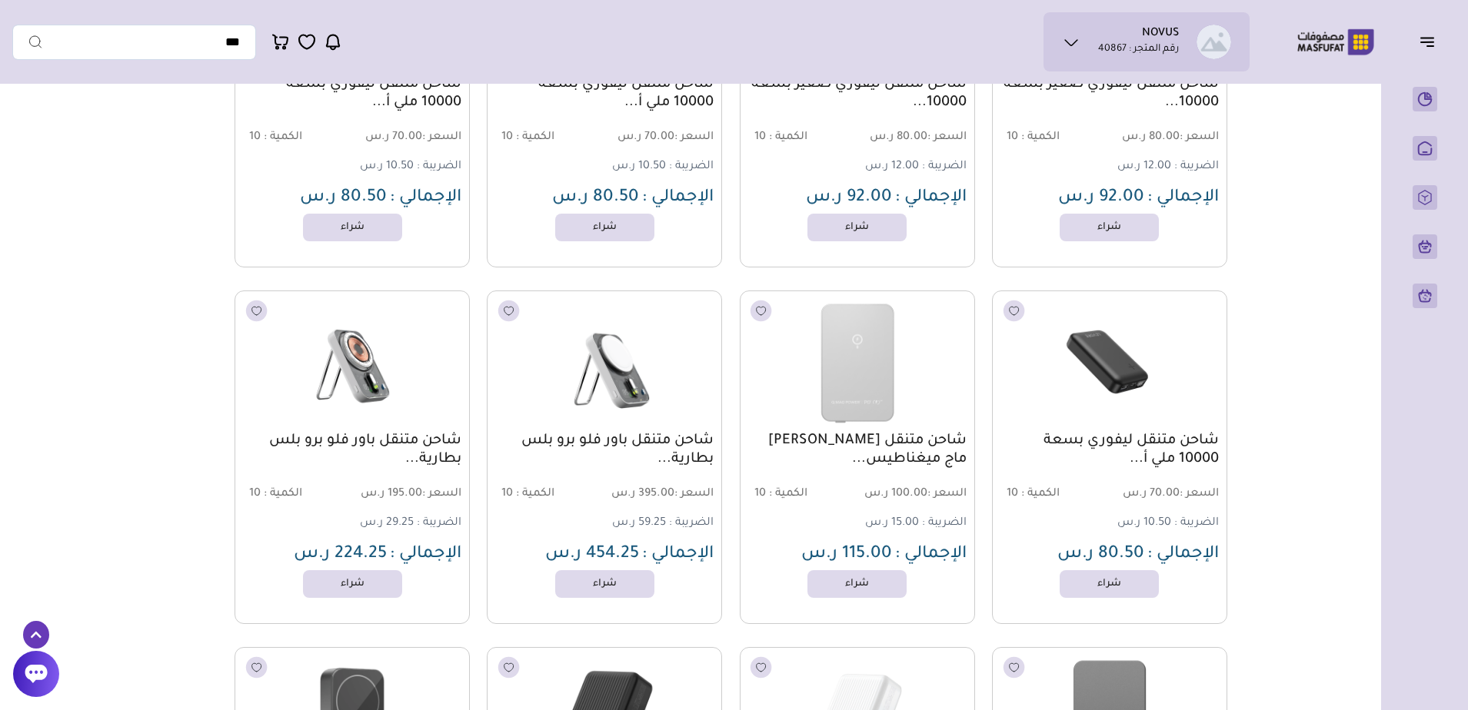
drag, startPoint x: 1449, startPoint y: 35, endPoint x: 1441, endPoint y: 38, distance: 8.3
click at [1446, 36] on button "button" at bounding box center [1432, 41] width 48 height 29
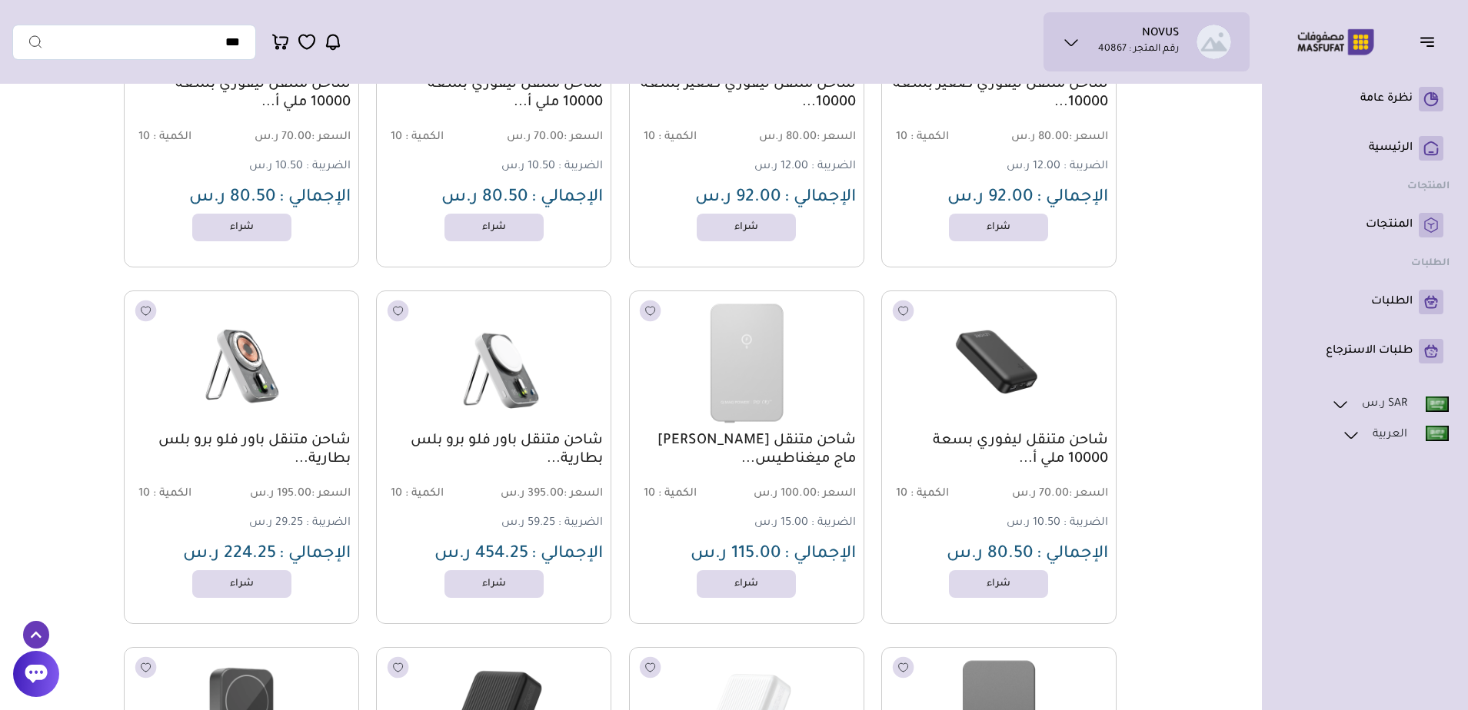
click at [1429, 41] on icon "button" at bounding box center [1427, 41] width 18 height 18
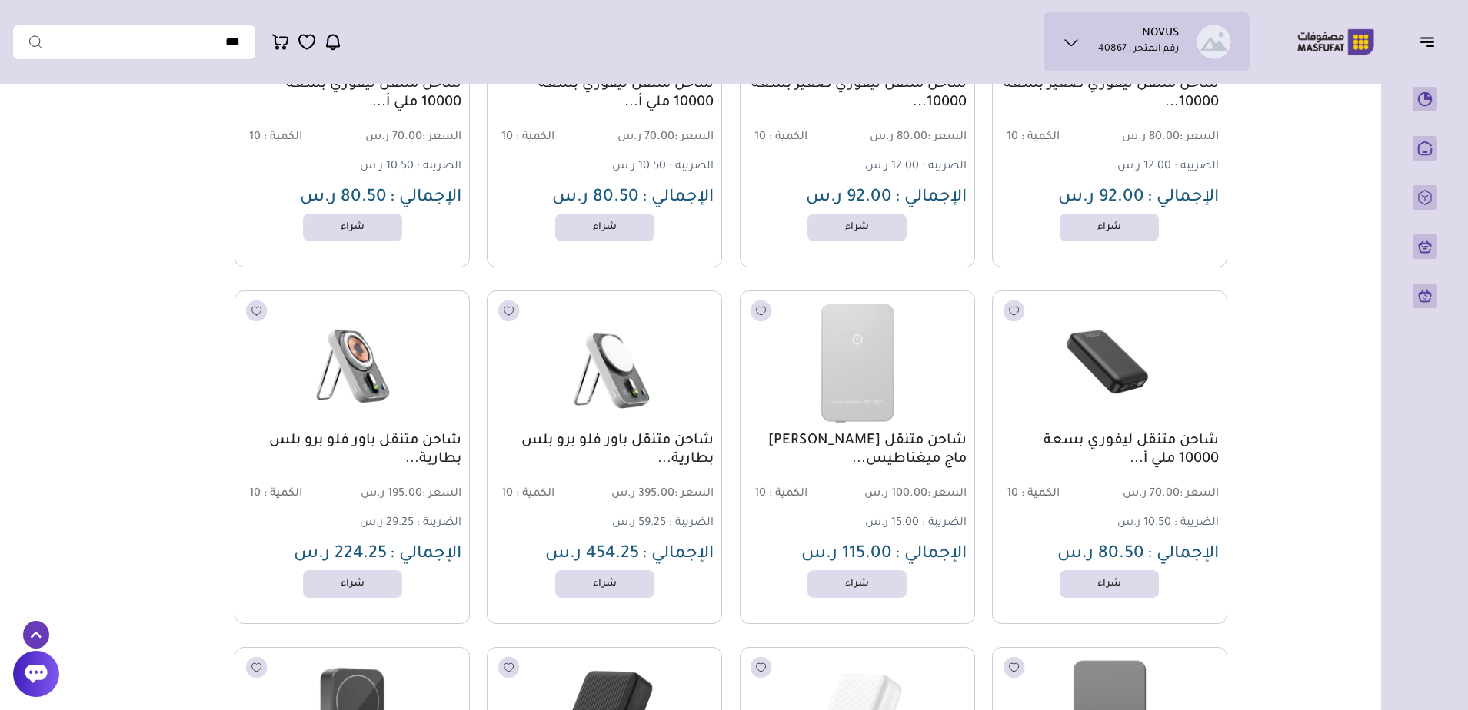
click at [1429, 41] on icon "button" at bounding box center [1427, 41] width 18 height 18
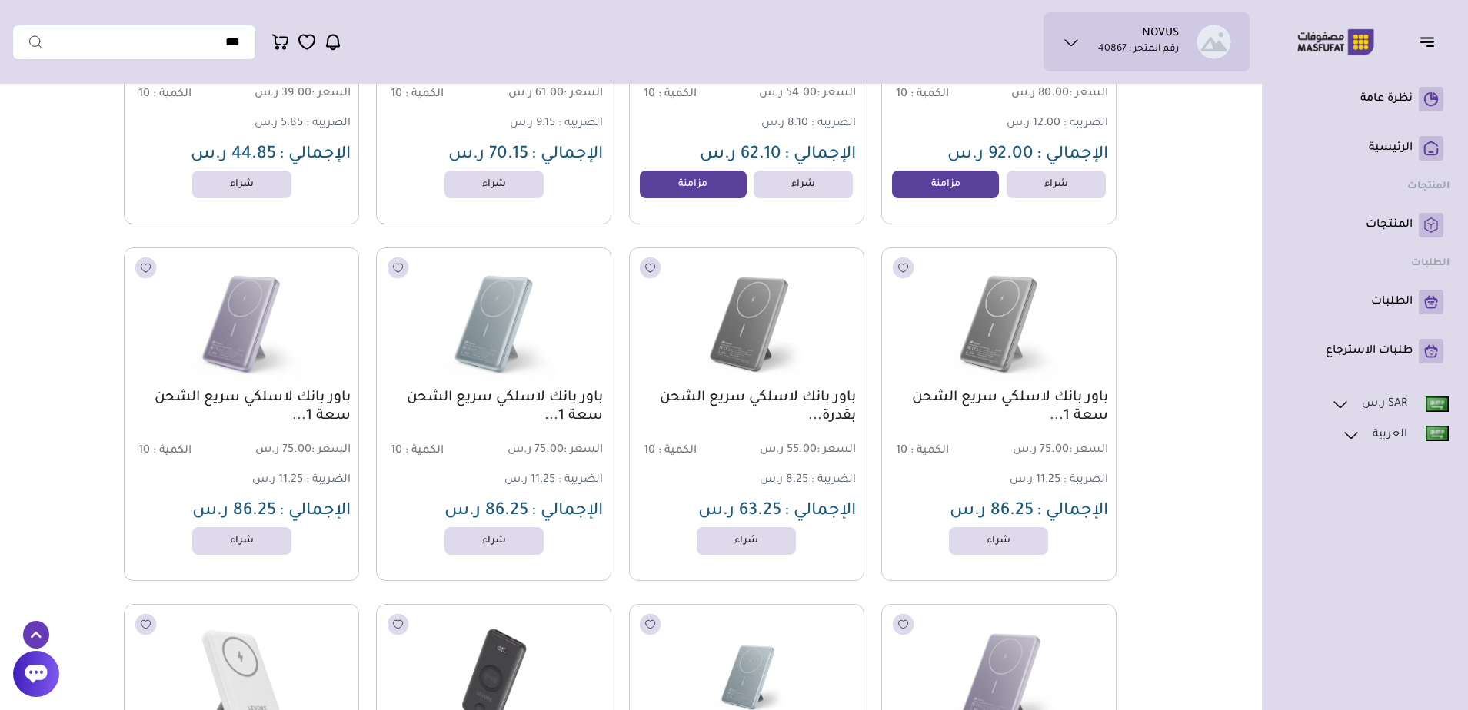
scroll to position [0, 0]
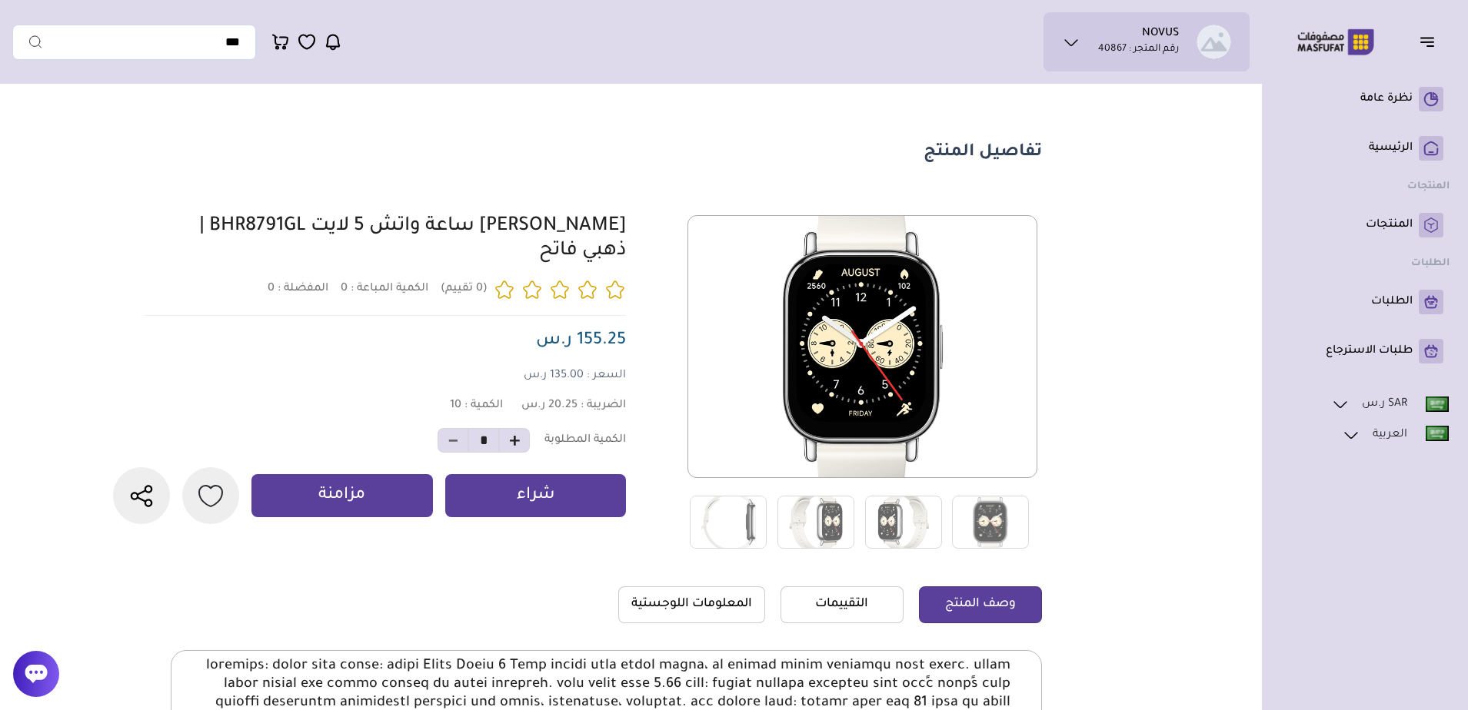
scroll to position [0, -56]
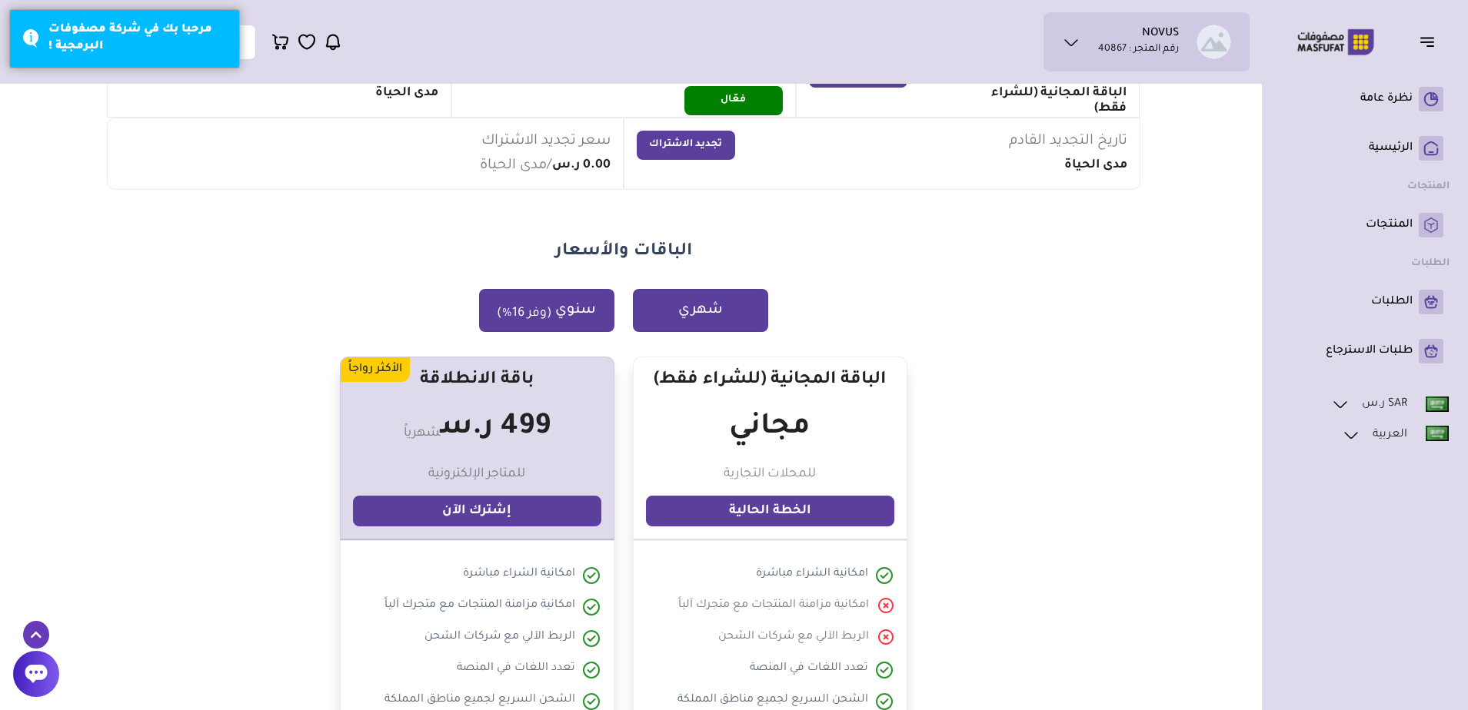
scroll to position [154, 0]
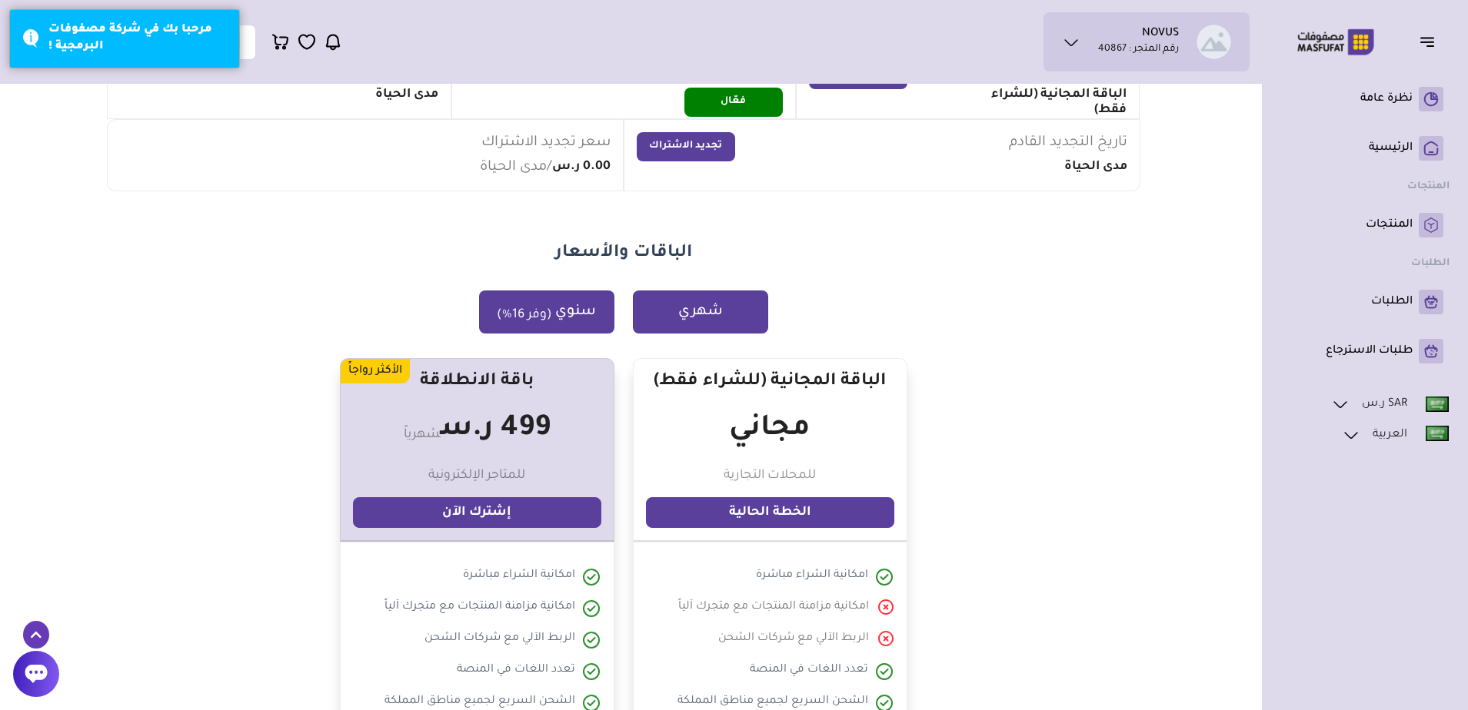
click at [547, 314] on sub "(وفر 16%)" at bounding box center [524, 315] width 55 height 18
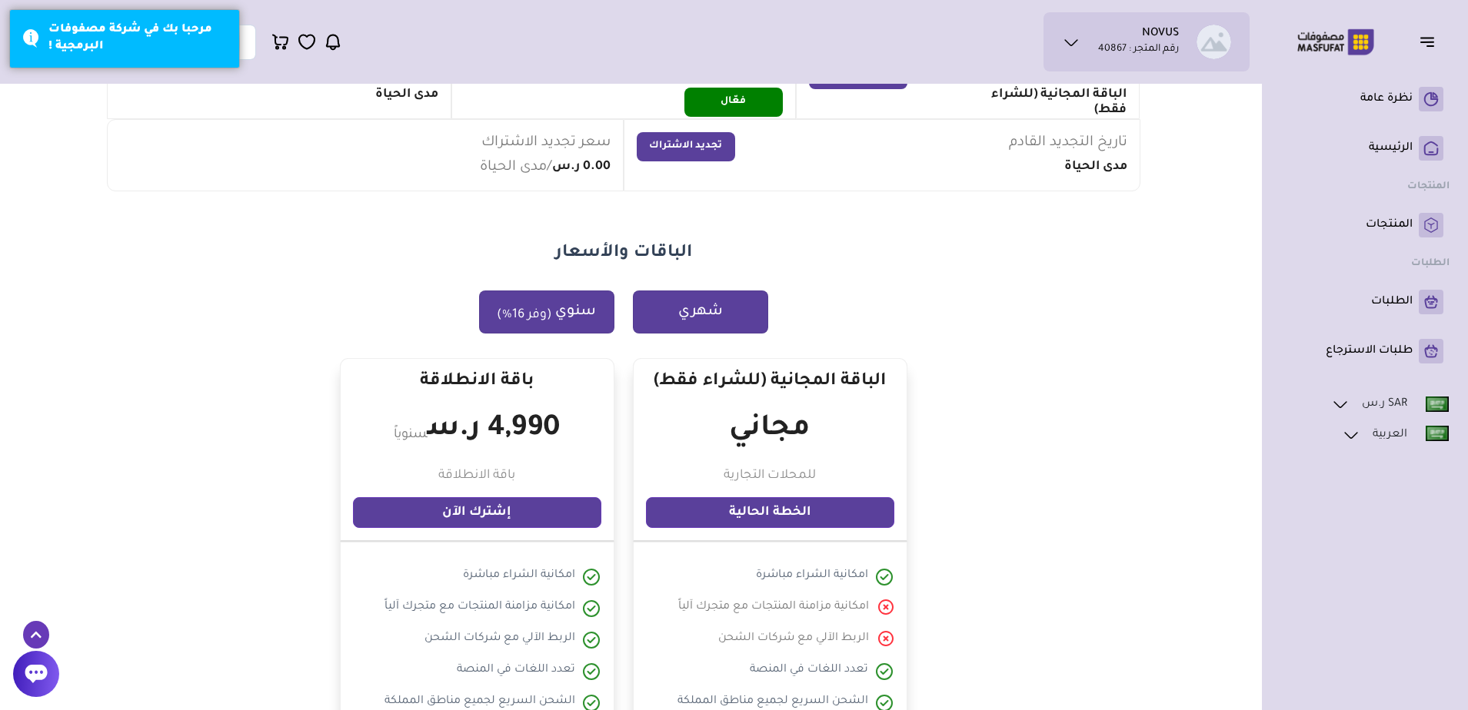
drag, startPoint x: 699, startPoint y: 309, endPoint x: 637, endPoint y: 308, distance: 62.3
click at [697, 309] on button "شهري" at bounding box center [700, 312] width 135 height 43
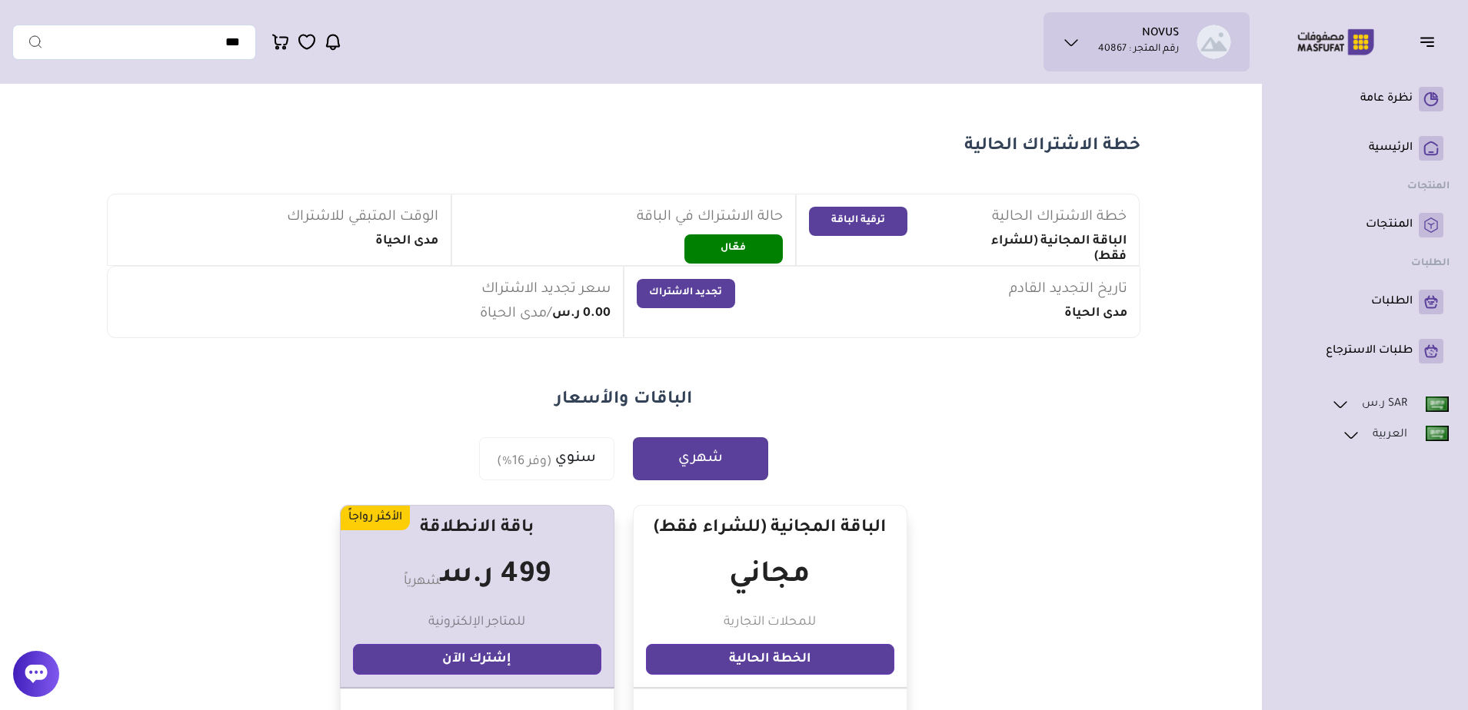
scroll to position [0, 0]
